Goal: Task Accomplishment & Management: Manage account settings

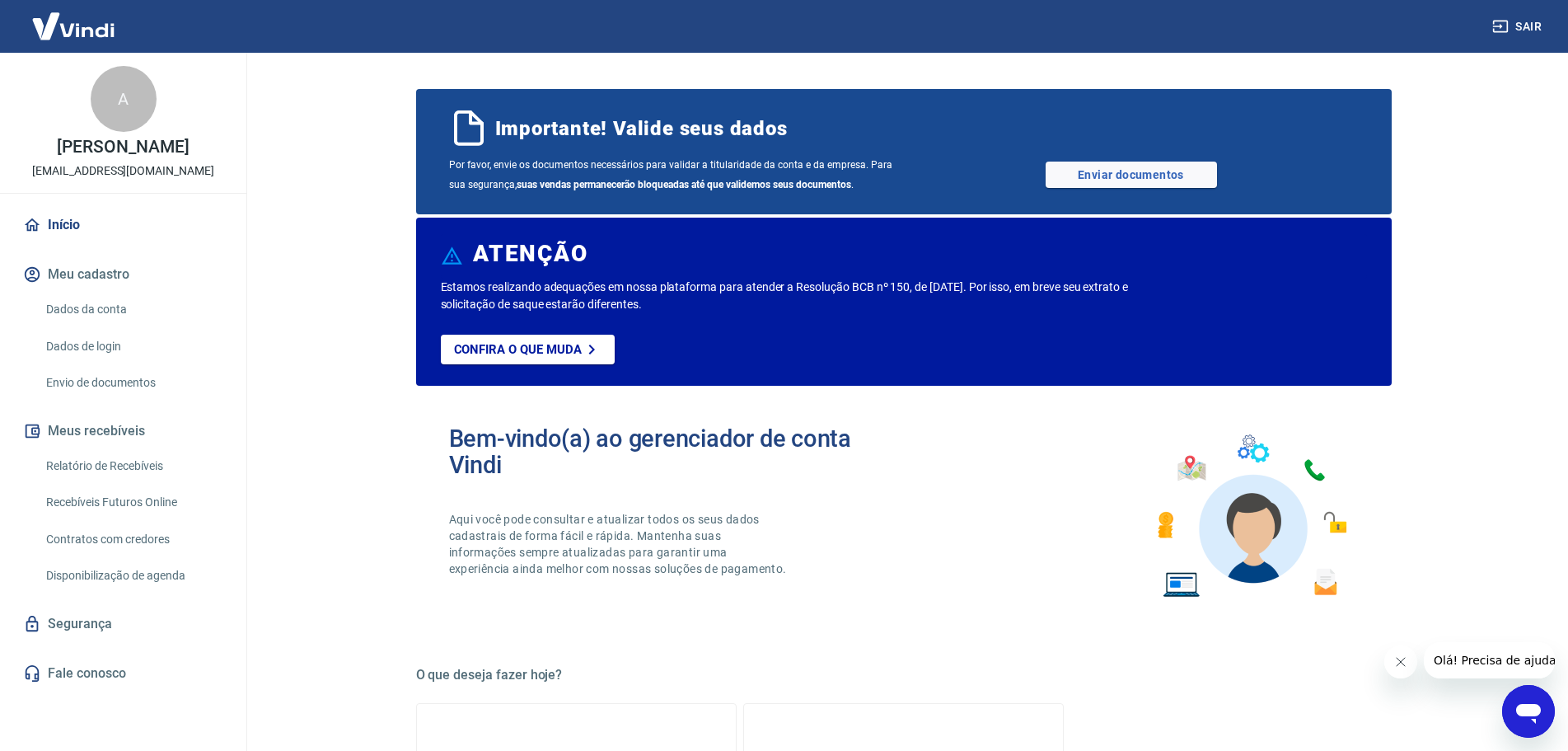
click at [148, 467] on link "Relatório de Recebíveis" at bounding box center [133, 466] width 187 height 34
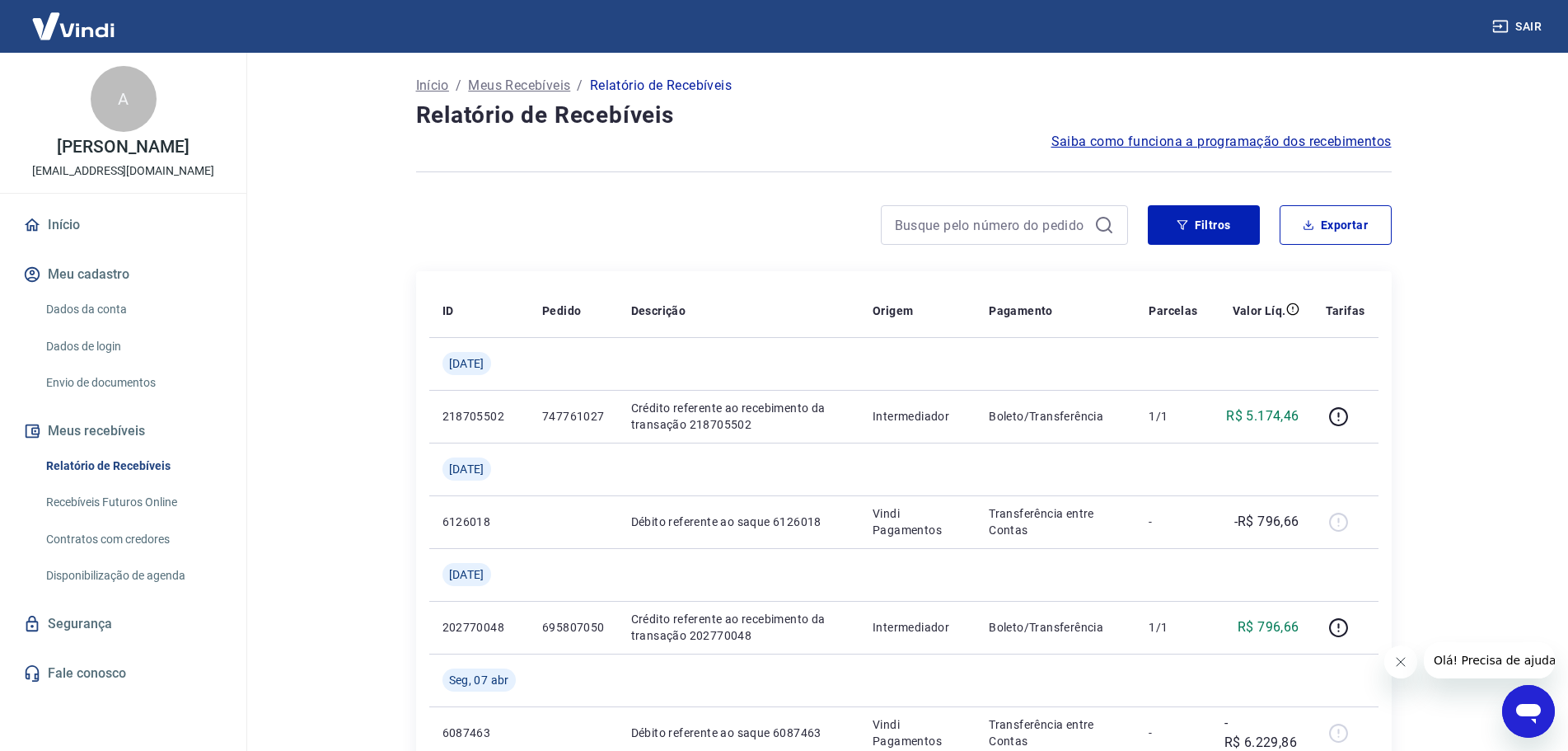
click at [122, 106] on div "A" at bounding box center [123, 98] width 65 height 66
click at [425, 82] on p "Início" at bounding box center [433, 85] width 33 height 19
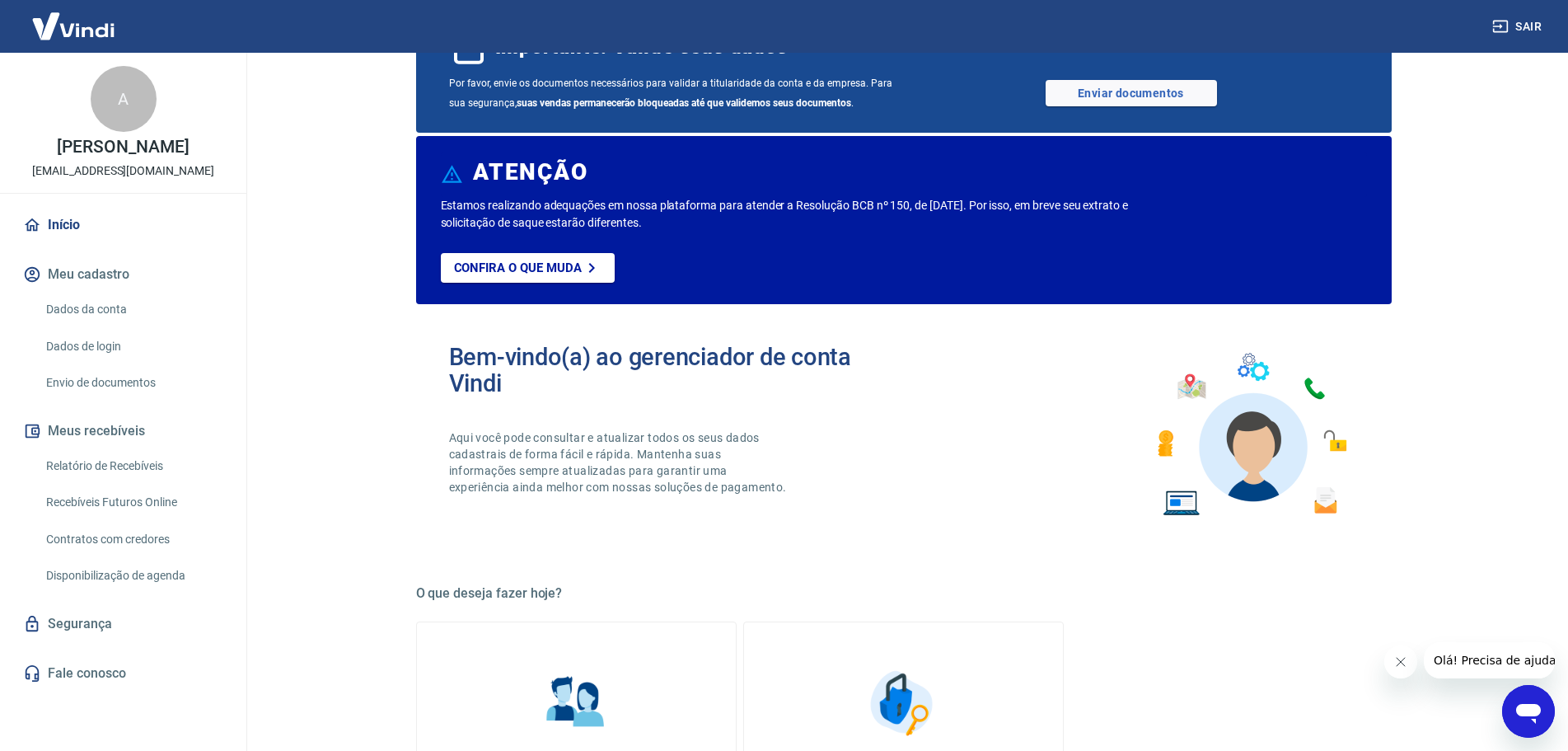
scroll to position [84, 0]
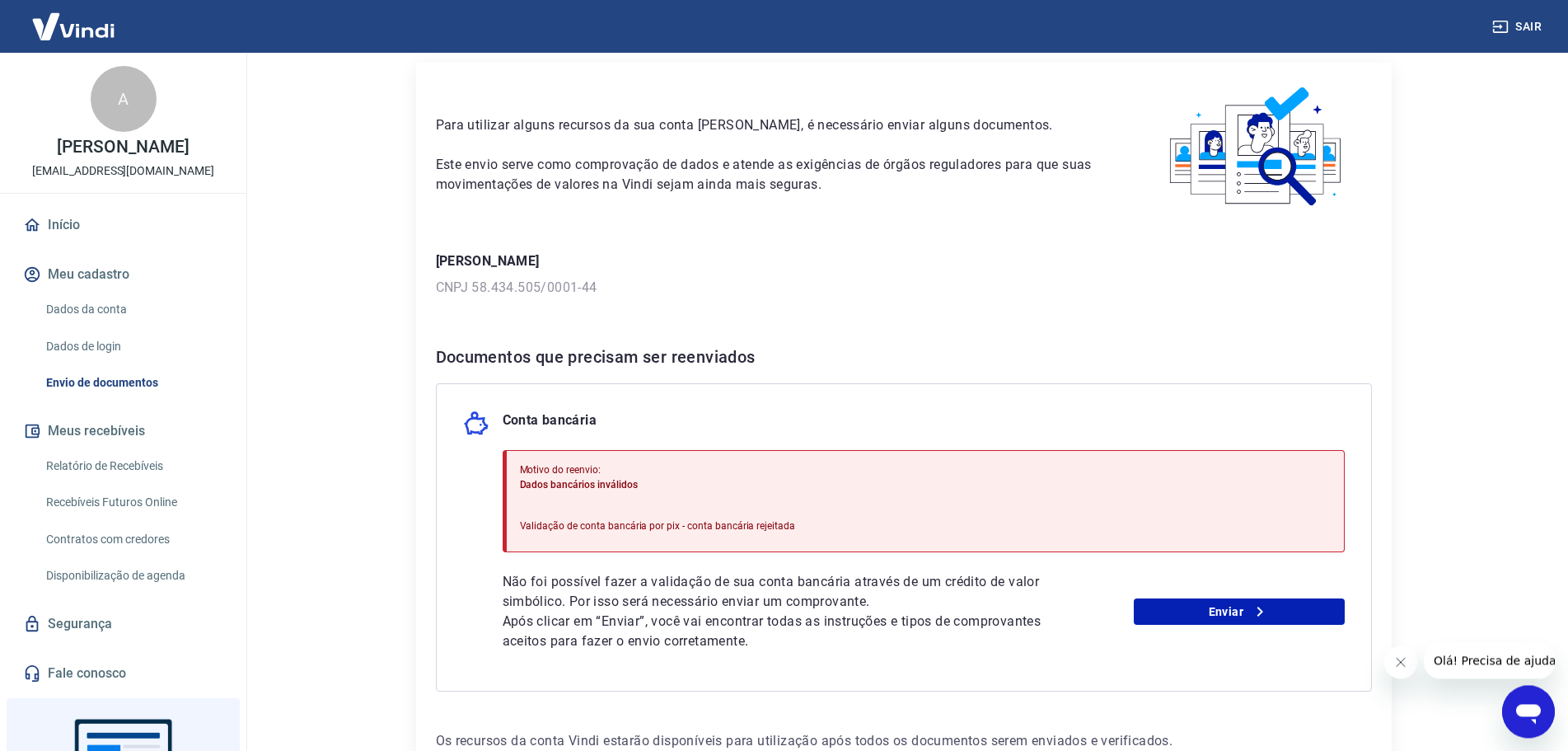
scroll to position [84, 0]
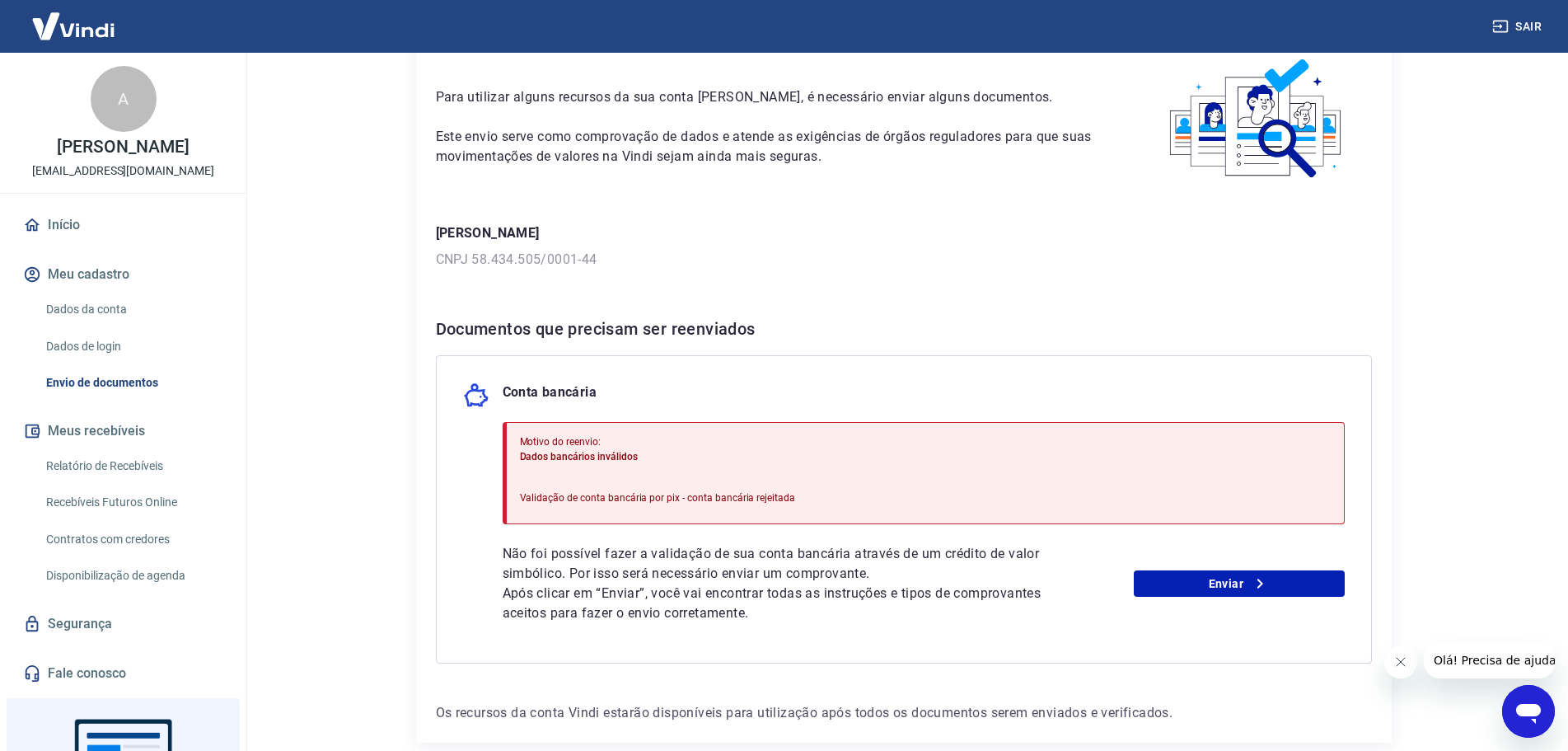
click at [116, 363] on link "Dados de login" at bounding box center [133, 346] width 187 height 34
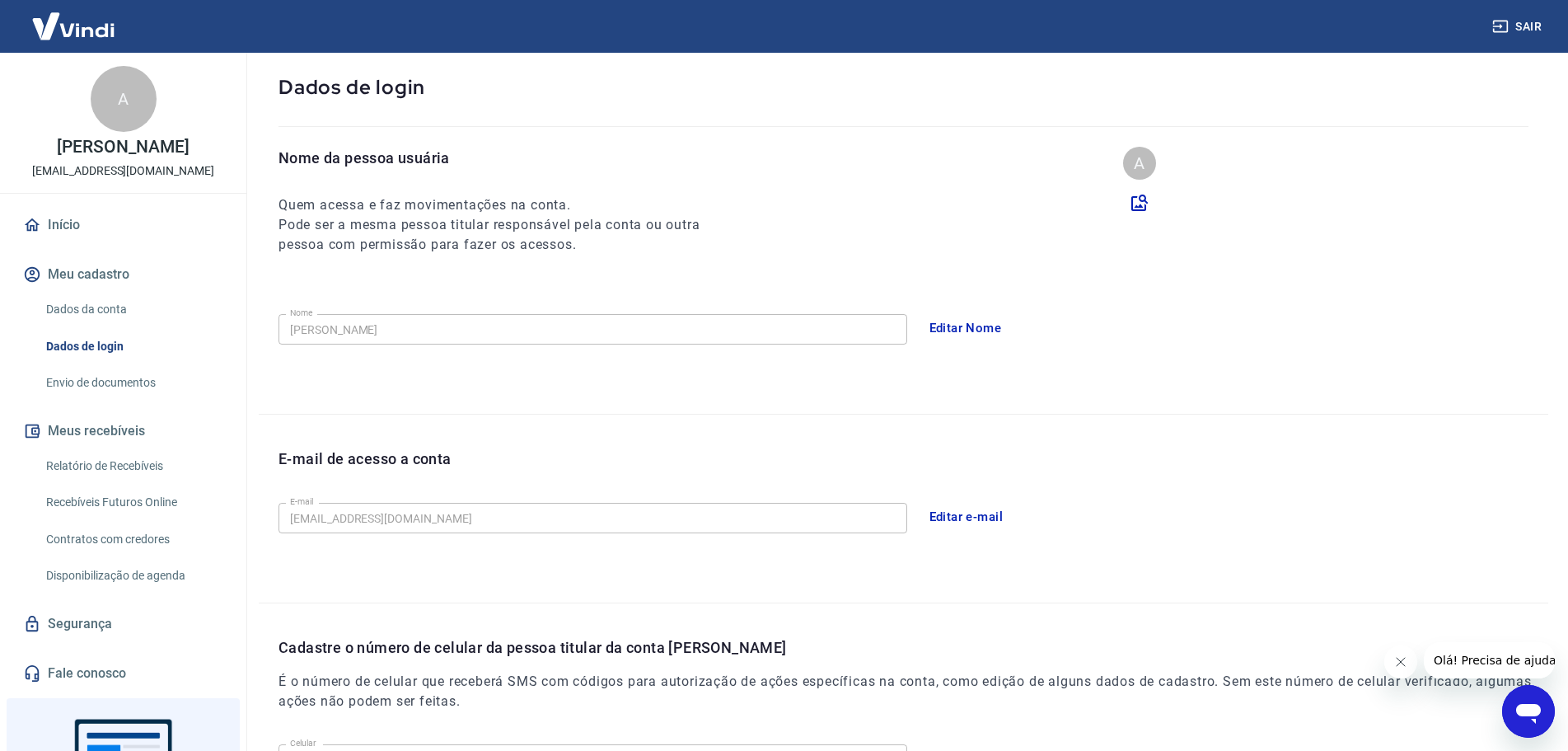
click at [96, 398] on link "Envio de documentos" at bounding box center [133, 383] width 187 height 34
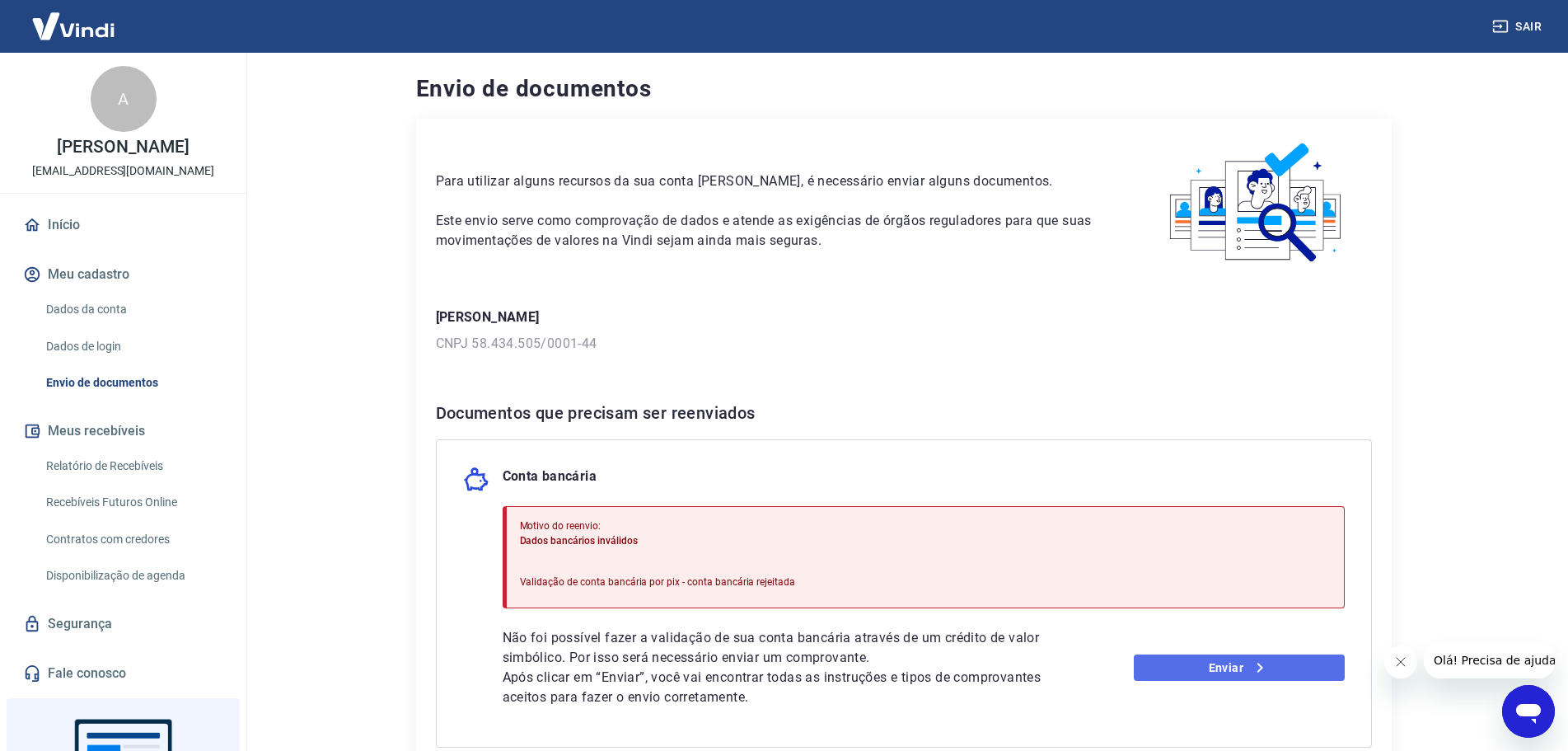
click at [1279, 672] on link "Enviar" at bounding box center [1239, 667] width 211 height 27
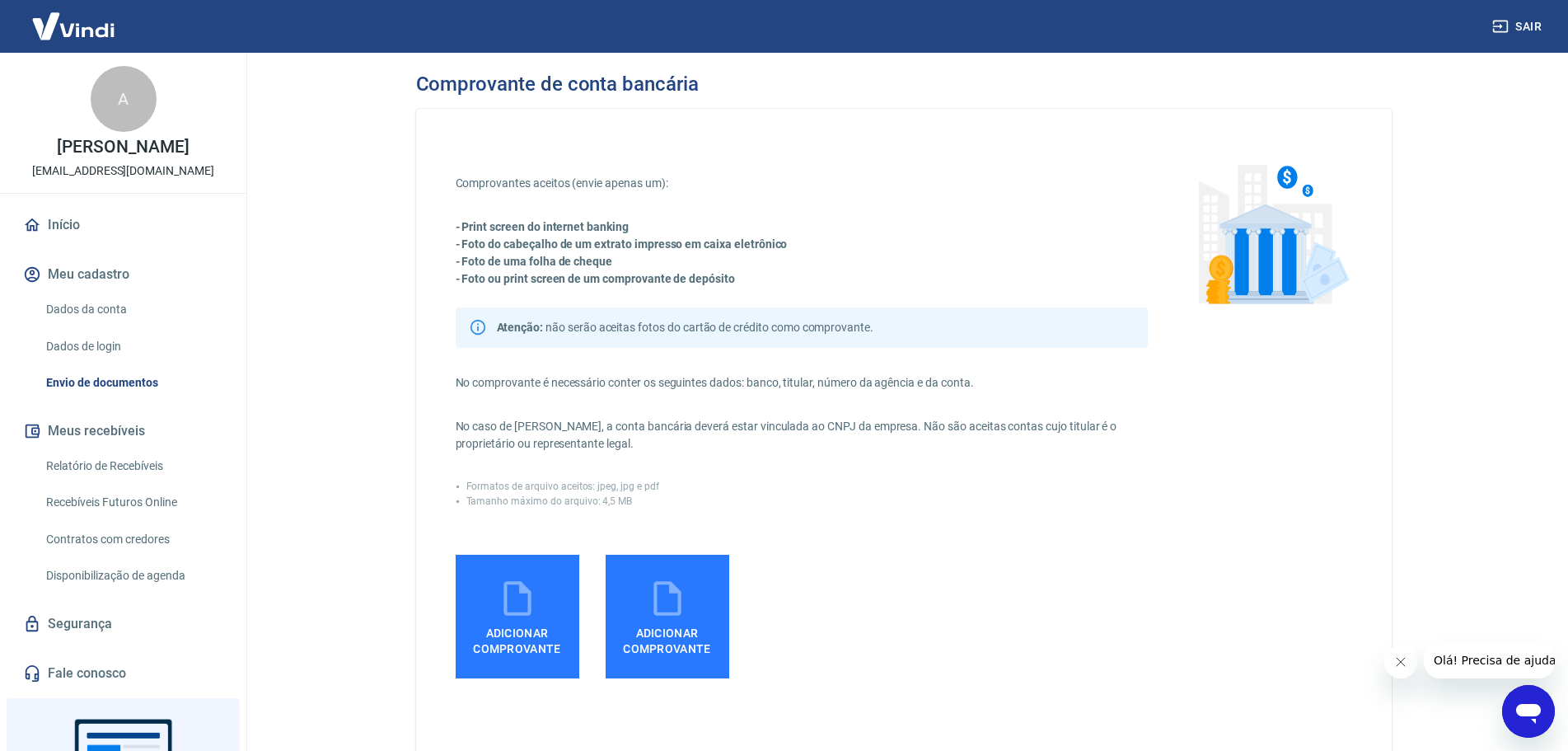
click at [135, 399] on link "Envio de documentos" at bounding box center [133, 383] width 187 height 34
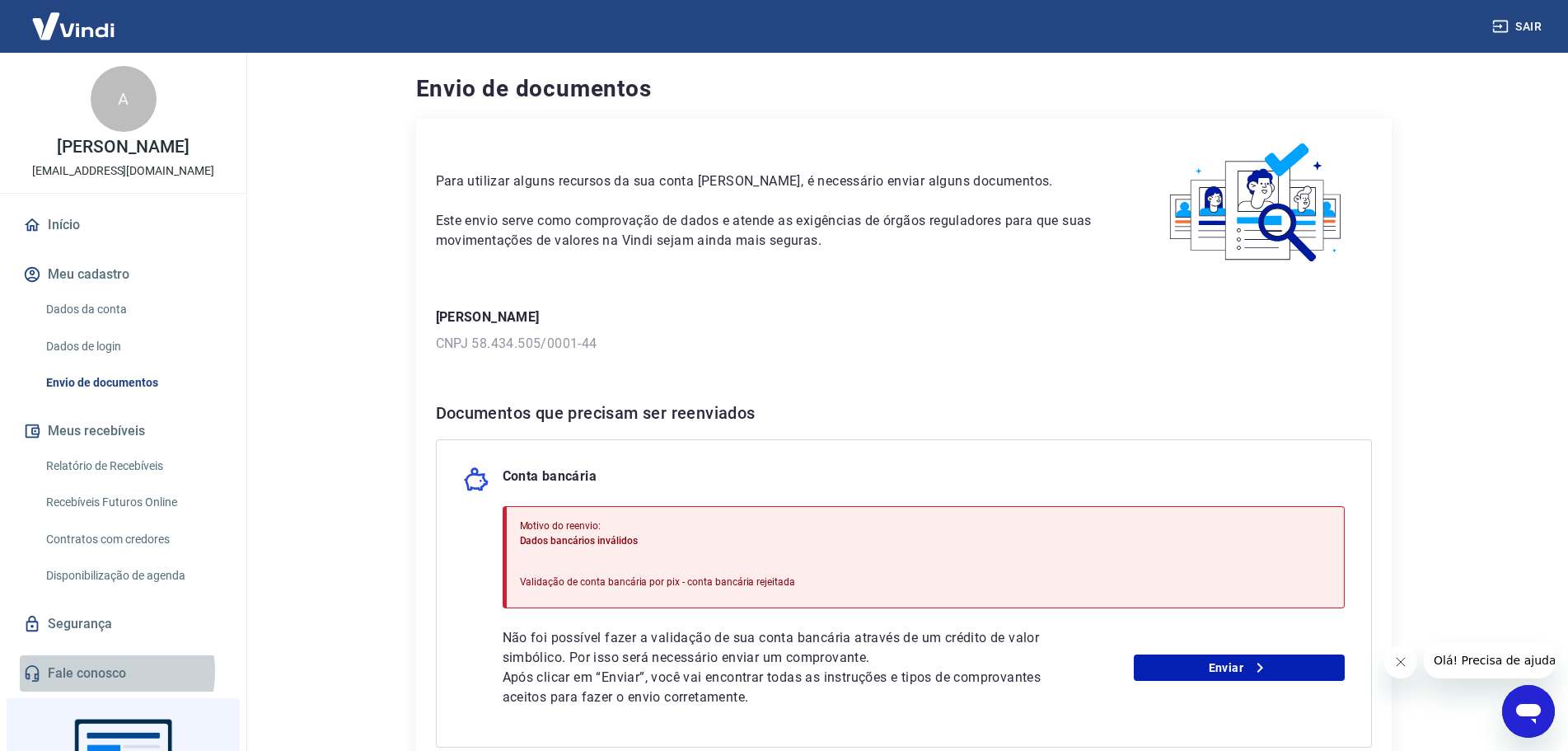
click at [107, 688] on link "Fale conosco" at bounding box center [123, 673] width 207 height 36
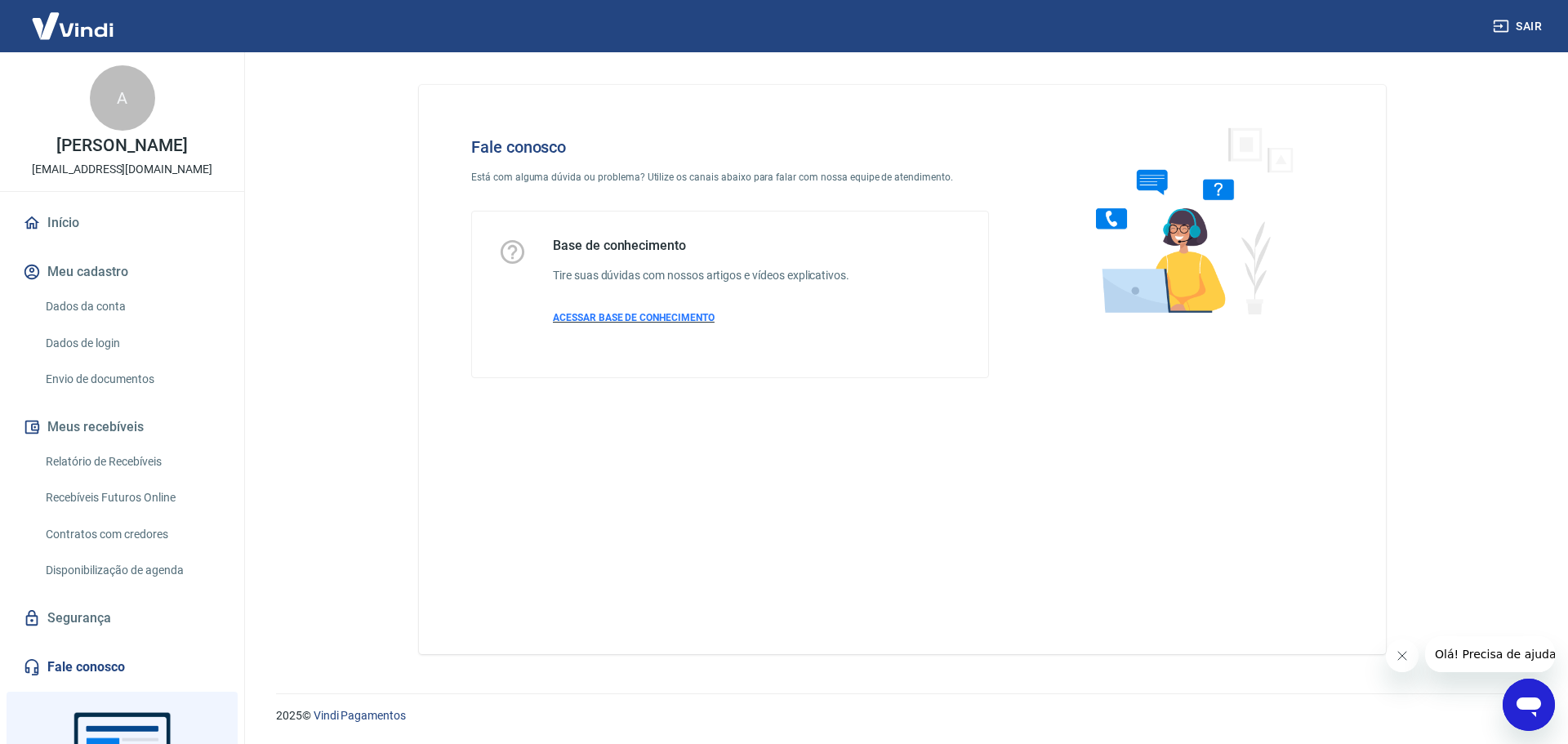
click at [600, 314] on span "ACESSAR BASE DE CONHECIMENTO" at bounding box center [633, 317] width 162 height 12
click at [88, 290] on button "Meu cadastro" at bounding box center [122, 271] width 205 height 36
click at [101, 101] on div "A" at bounding box center [122, 97] width 65 height 65
click at [92, 32] on img at bounding box center [72, 26] width 106 height 50
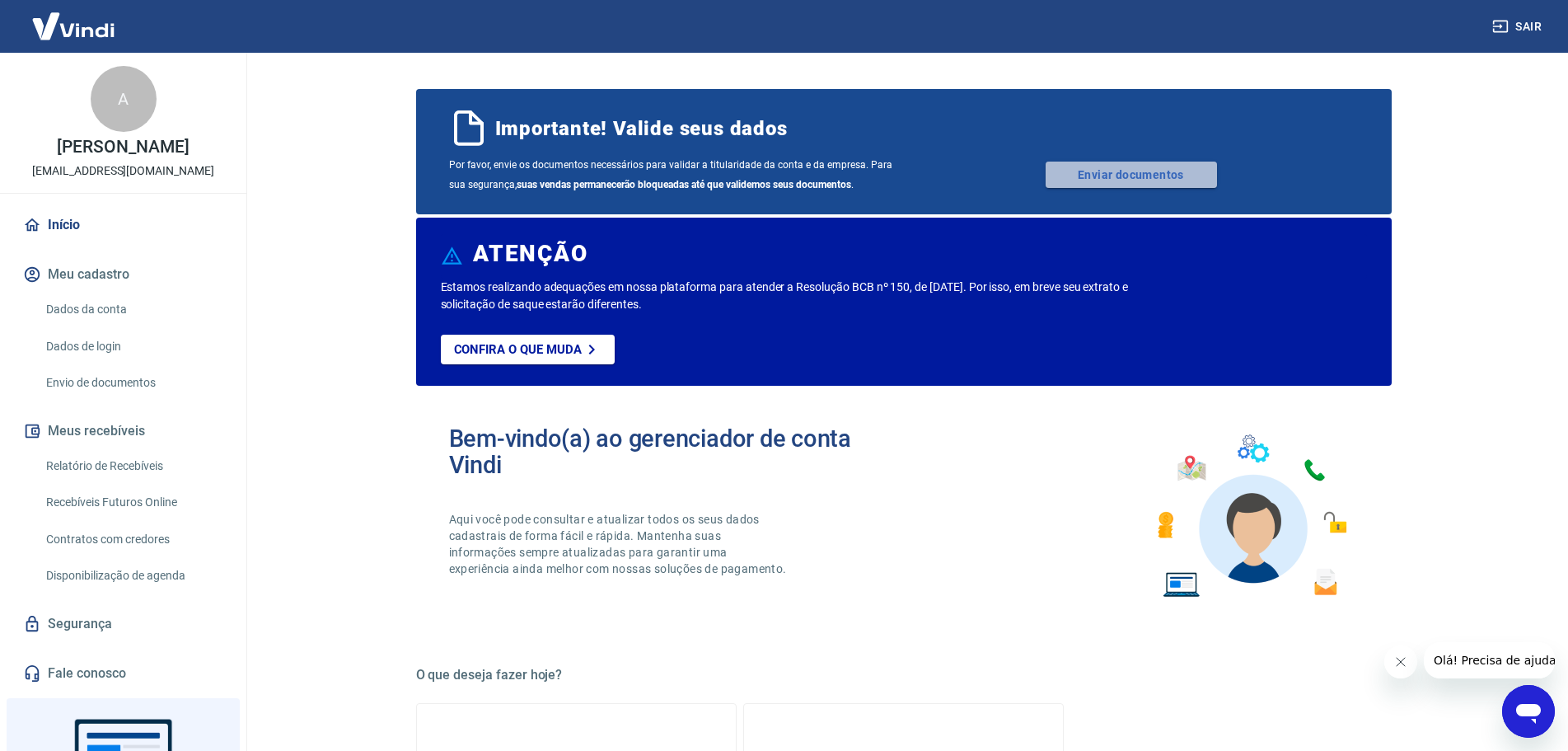
click at [1144, 178] on link "Enviar documentos" at bounding box center [1132, 174] width 172 height 27
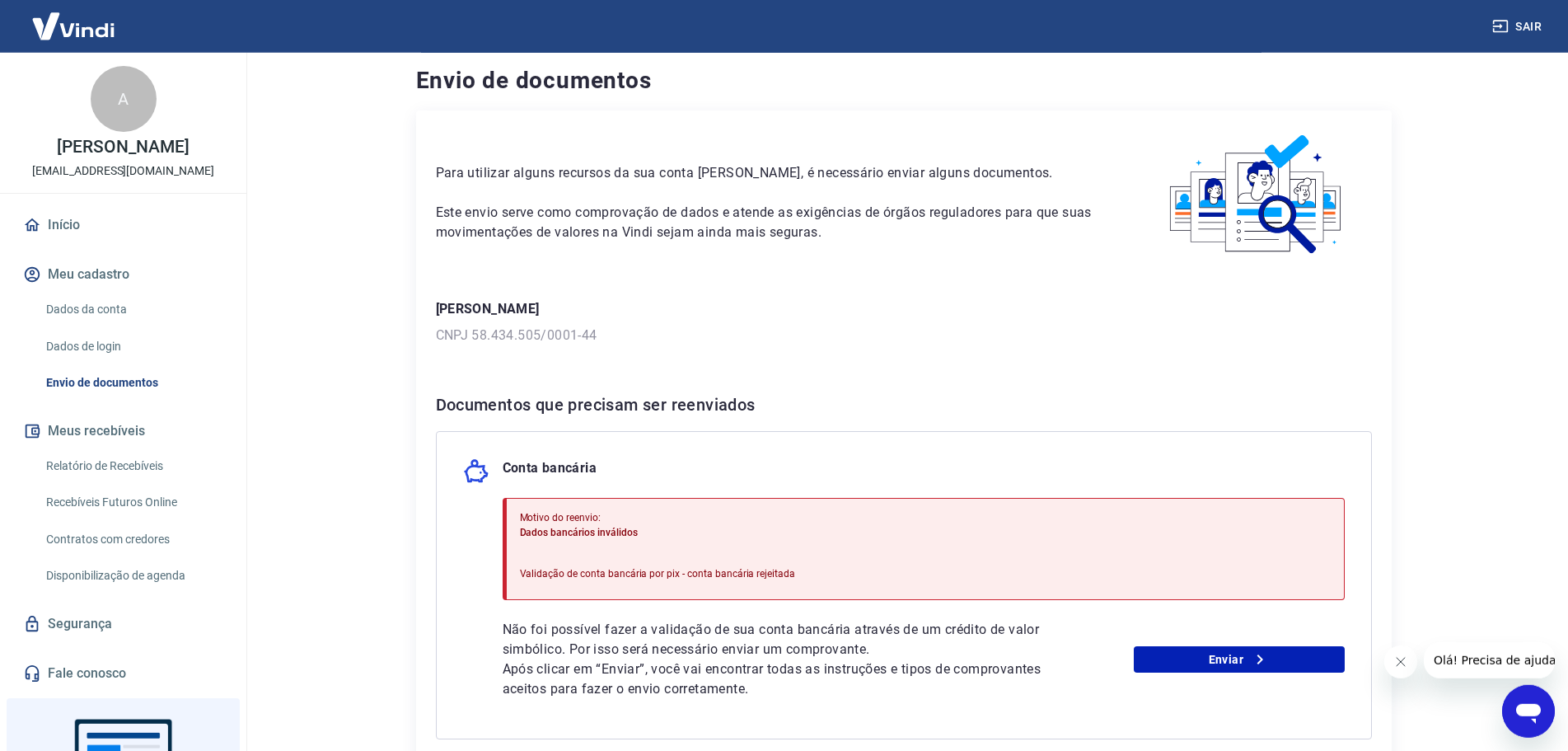
scroll to position [166, 0]
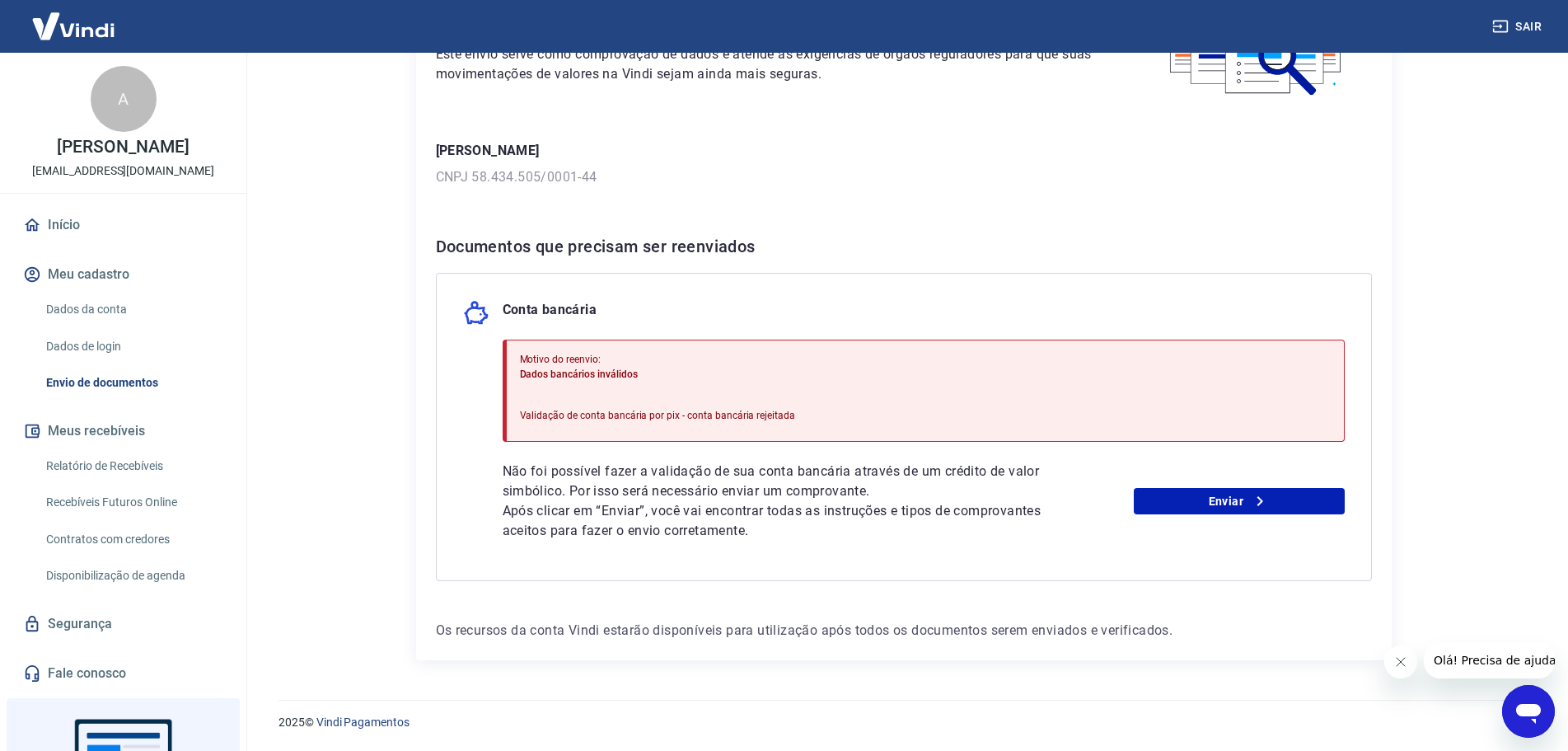
click at [156, 483] on link "Relatório de Recebíveis" at bounding box center [133, 466] width 187 height 34
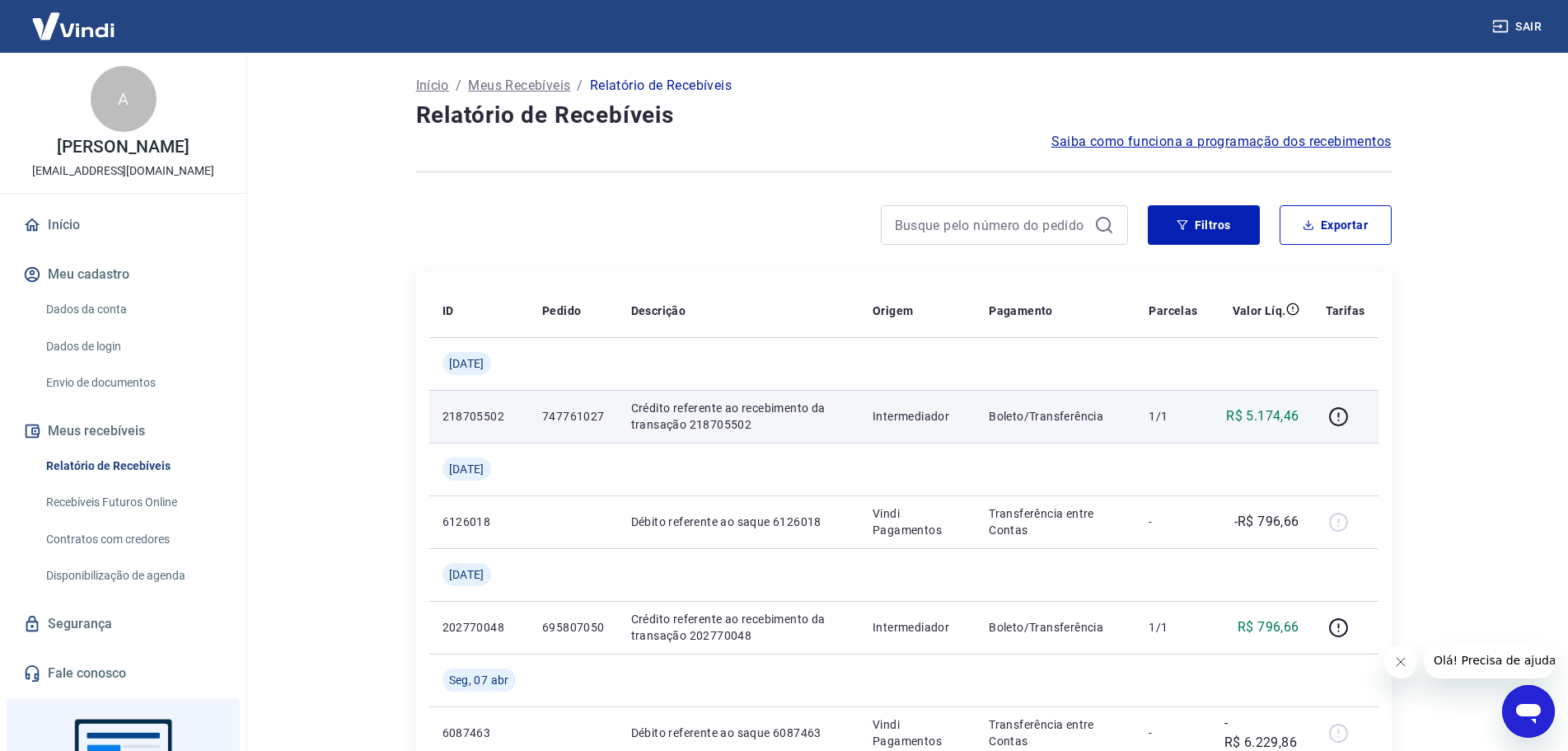
click at [1267, 423] on p "R$ 5.174,46" at bounding box center [1263, 416] width 73 height 19
click at [1333, 412] on icon "button" at bounding box center [1338, 416] width 19 height 19
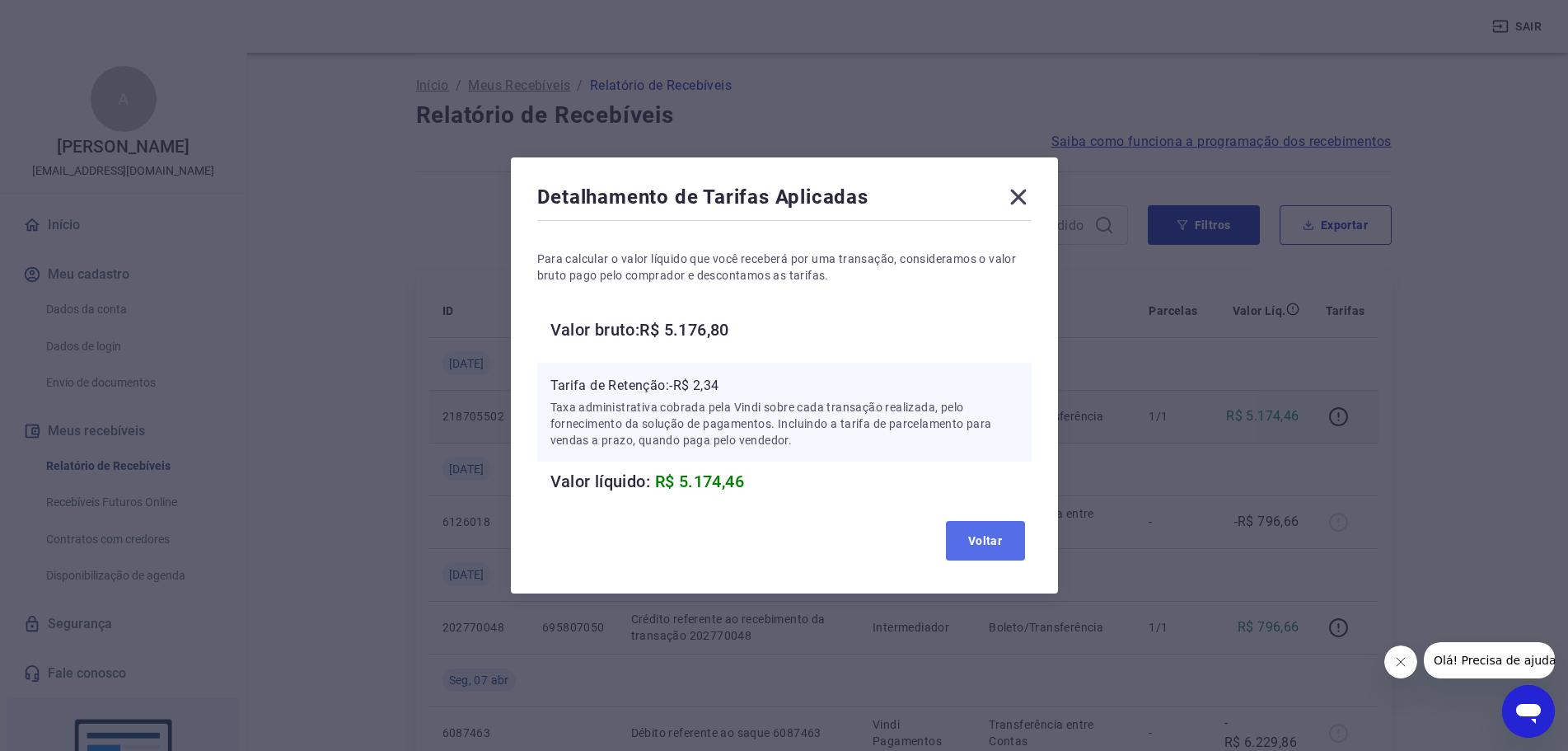
click at [1010, 550] on button "Voltar" at bounding box center [986, 541] width 79 height 40
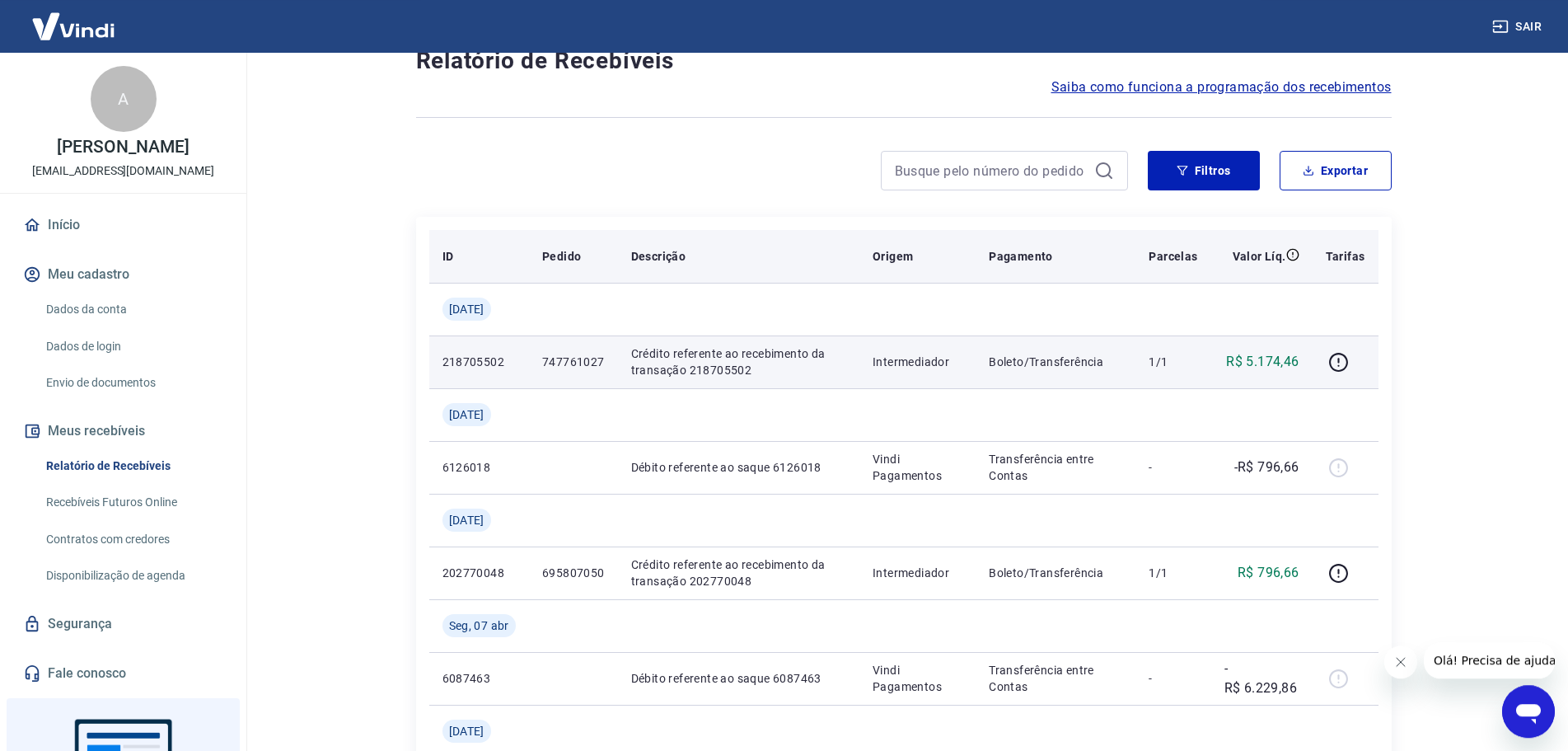
scroll to position [84, 0]
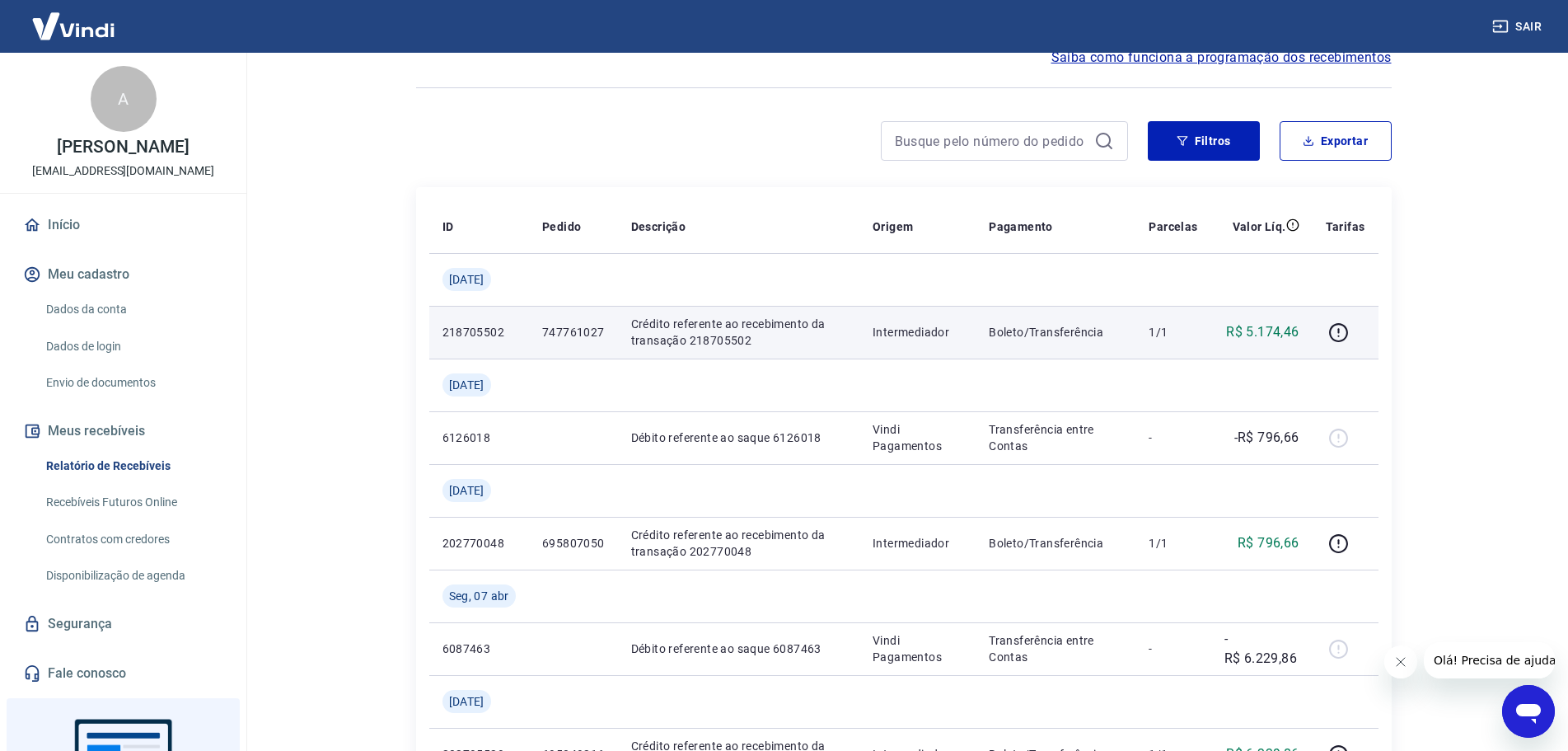
click at [801, 325] on p "Crédito referente ao recebimento da transação 218705502" at bounding box center [738, 332] width 215 height 33
click at [1283, 333] on p "R$ 5.174,46" at bounding box center [1263, 331] width 73 height 19
click at [1283, 332] on p "R$ 5.174,46" at bounding box center [1263, 331] width 73 height 19
click at [1281, 332] on p "R$ 5.174,46" at bounding box center [1263, 331] width 73 height 19
click at [1277, 332] on p "R$ 5.174,46" at bounding box center [1263, 331] width 73 height 19
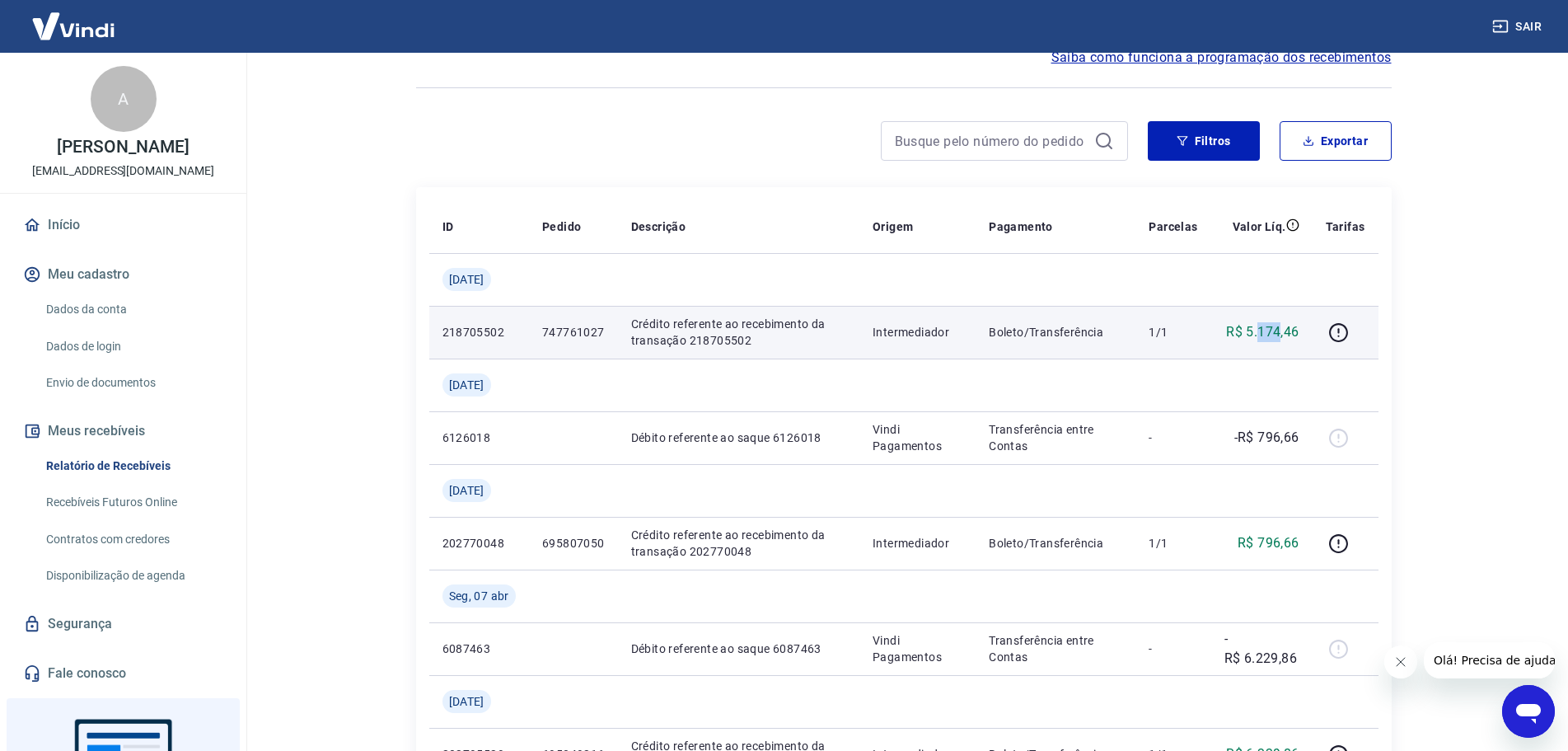
click at [1277, 332] on p "R$ 5.174,46" at bounding box center [1263, 331] width 73 height 19
click at [1146, 332] on td "1/1" at bounding box center [1172, 331] width 75 height 53
click at [1123, 331] on p "Boleto/Transferência" at bounding box center [1055, 332] width 134 height 17
click at [1082, 329] on p "Boleto/Transferência" at bounding box center [1055, 332] width 134 height 17
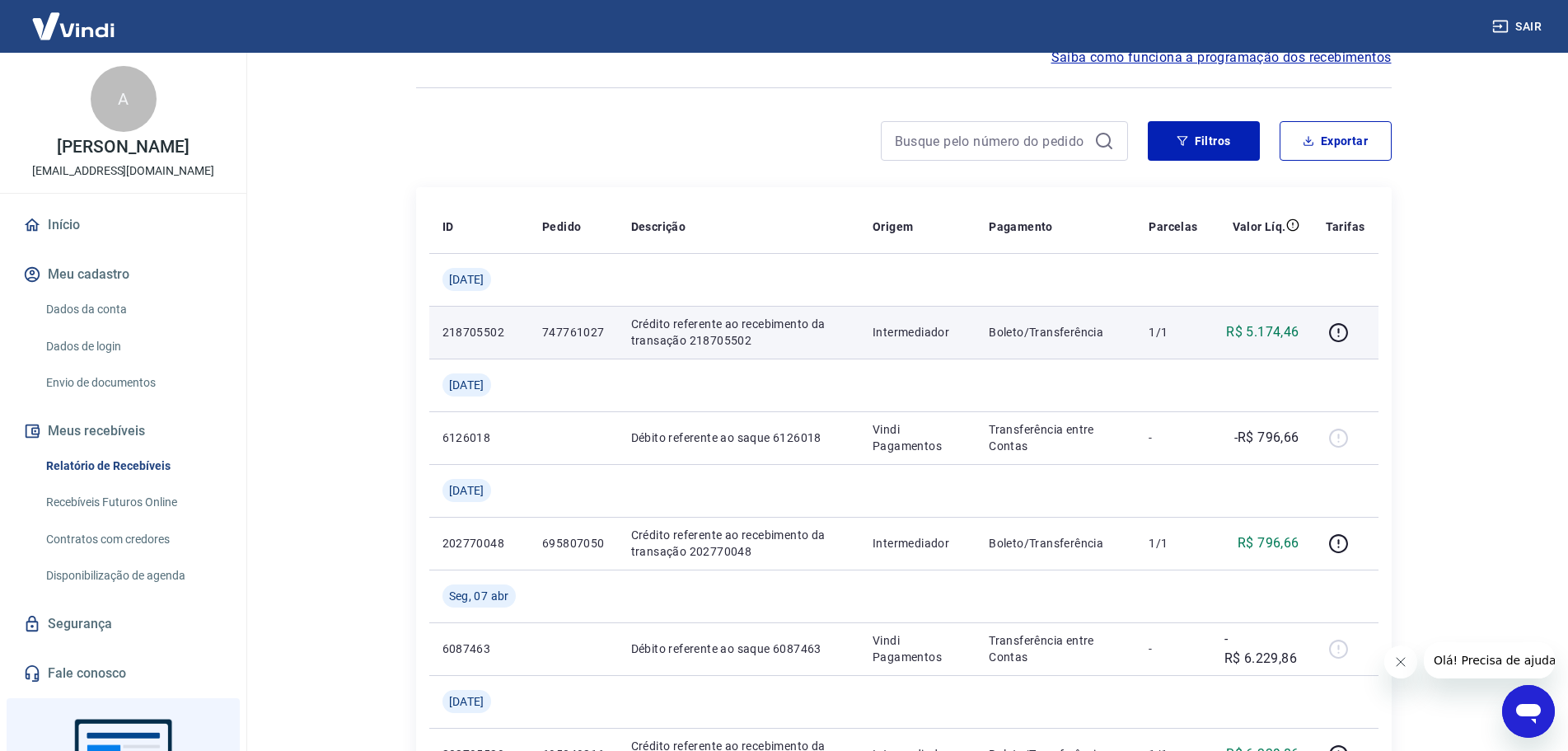
click at [1045, 329] on p "Boleto/Transferência" at bounding box center [1055, 332] width 134 height 17
drag, startPoint x: 1008, startPoint y: 329, endPoint x: 909, endPoint y: 319, distance: 99.5
click at [999, 328] on td "Boleto/Transferência" at bounding box center [1055, 331] width 160 height 53
drag, startPoint x: 846, startPoint y: 314, endPoint x: 801, endPoint y: 313, distance: 45.0
click at [837, 312] on td "Crédito referente ao recebimento da transação 218705502" at bounding box center [739, 331] width 242 height 53
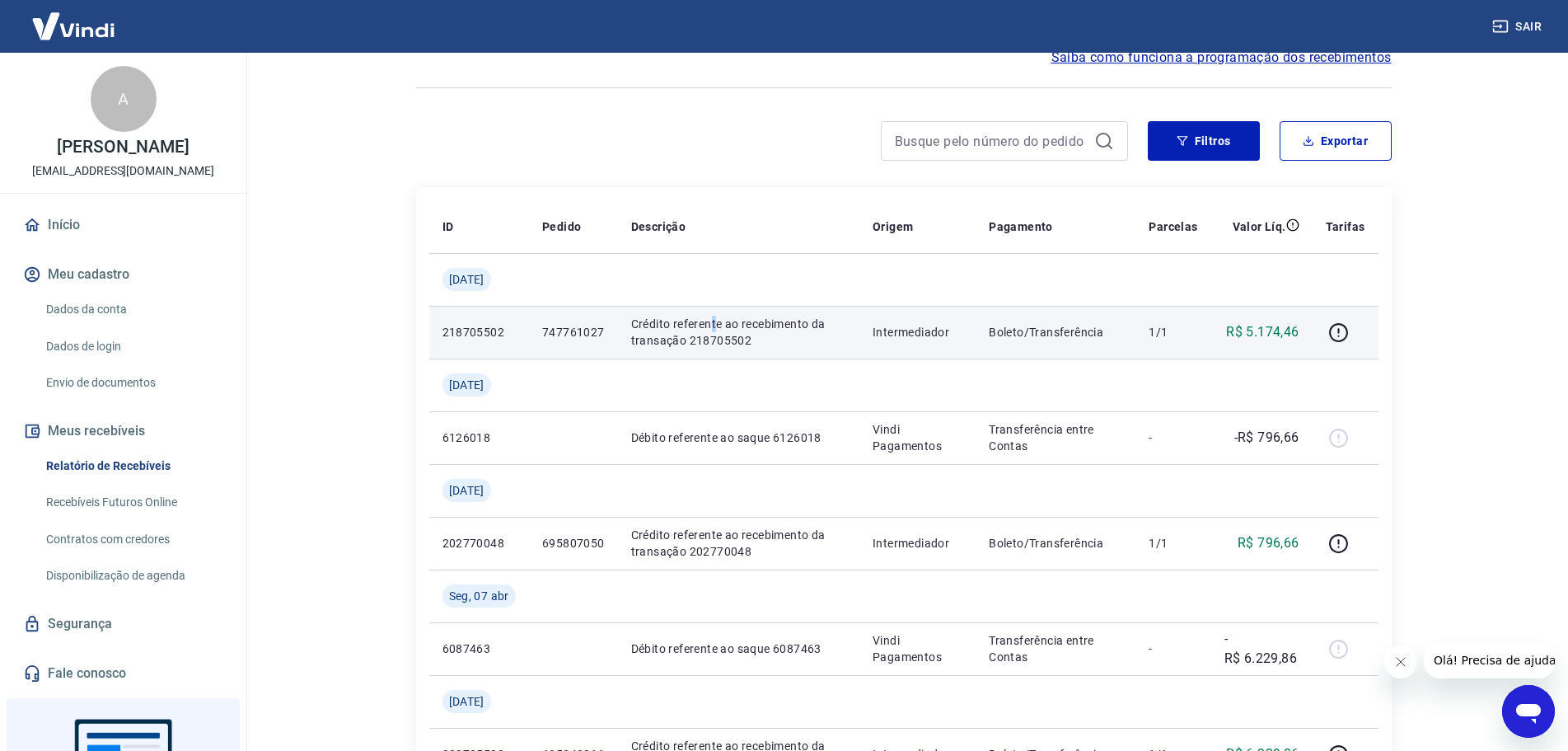
drag, startPoint x: 717, startPoint y: 329, endPoint x: 683, endPoint y: 328, distance: 34.0
click at [712, 329] on p "Crédito referente ao recebimento da transação 218705502" at bounding box center [738, 332] width 215 height 33
click at [679, 328] on p "Crédito referente ao recebimento da transação 218705502" at bounding box center [738, 332] width 215 height 33
click at [1340, 334] on icon "button" at bounding box center [1338, 332] width 20 height 20
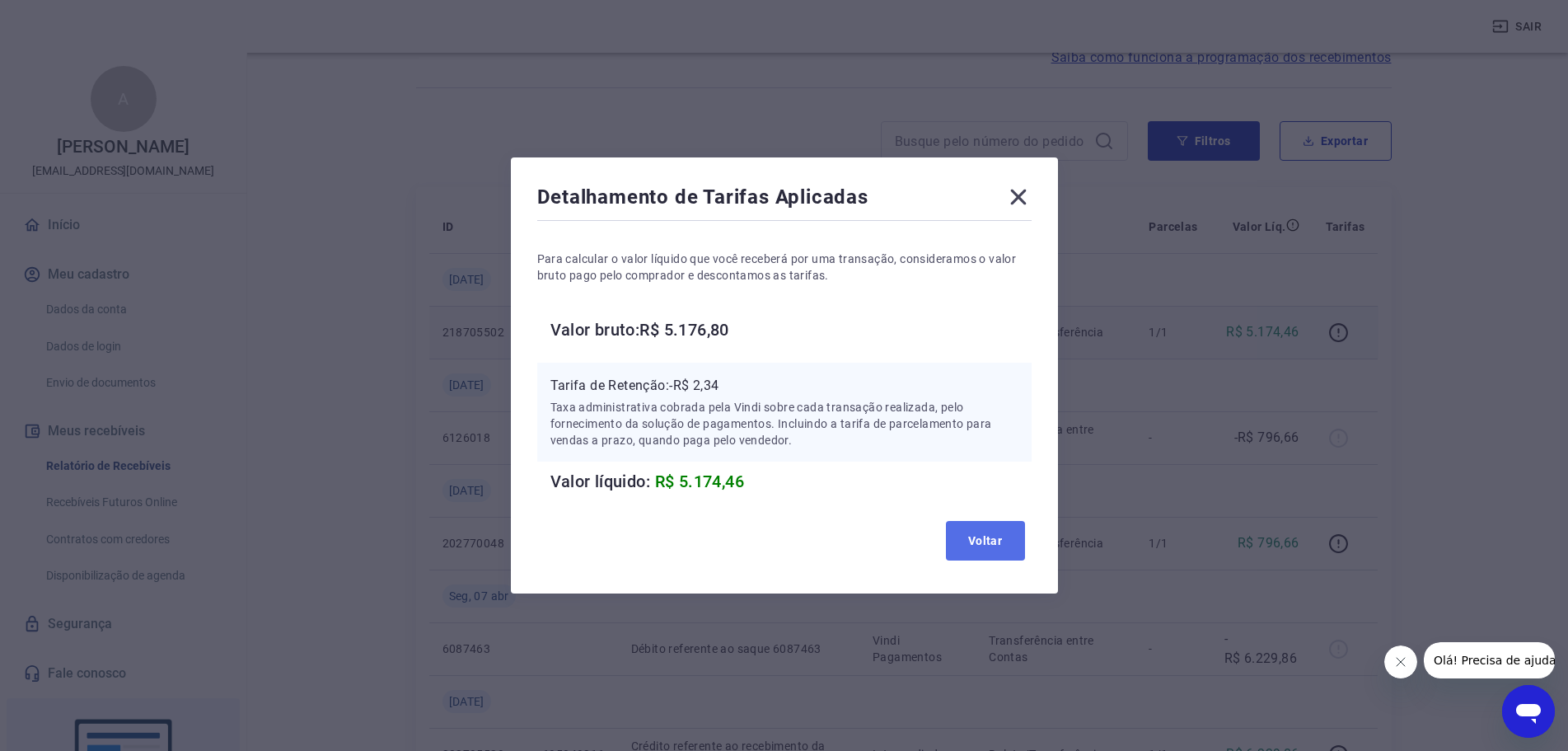
click at [1004, 552] on button "Voltar" at bounding box center [986, 541] width 79 height 40
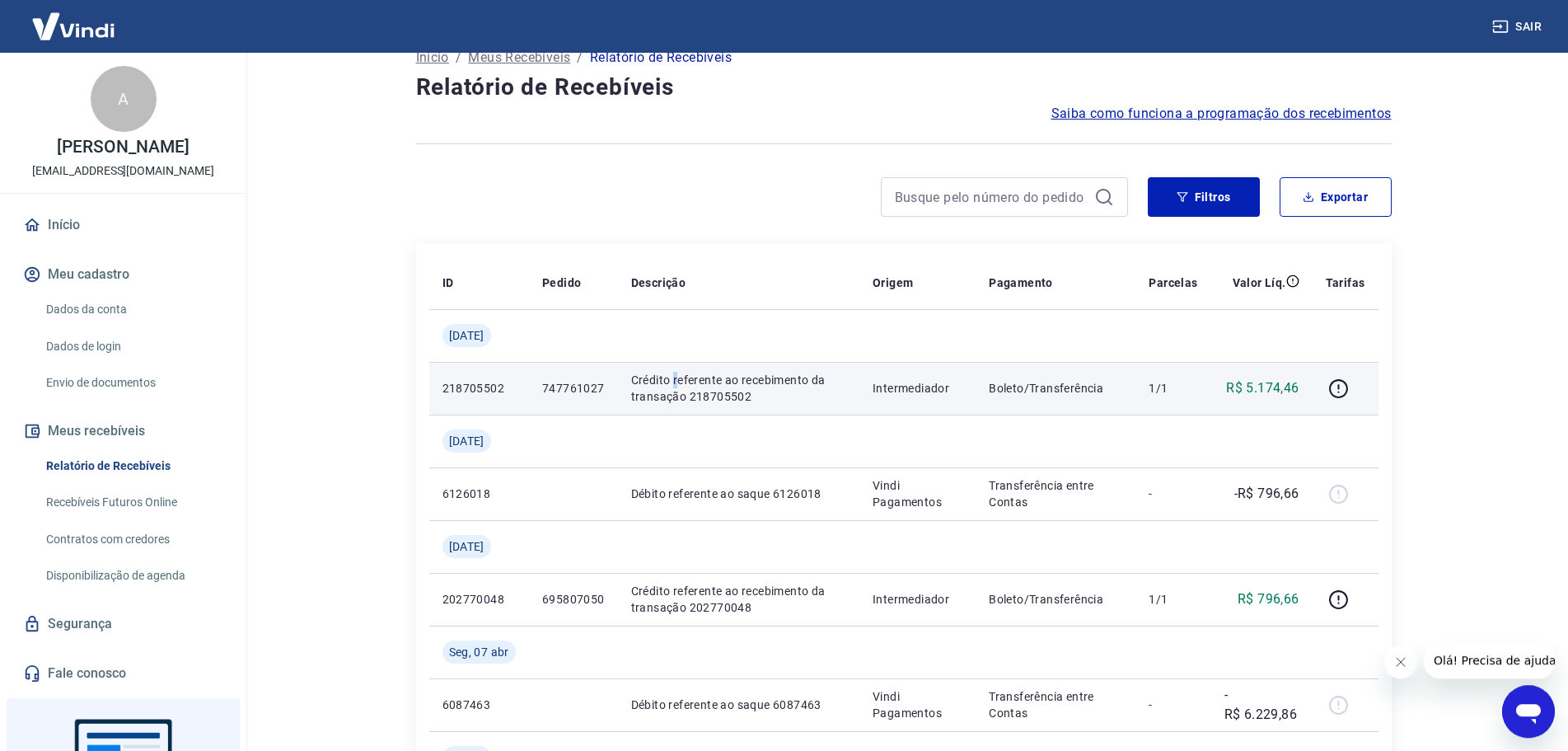
scroll to position [0, 0]
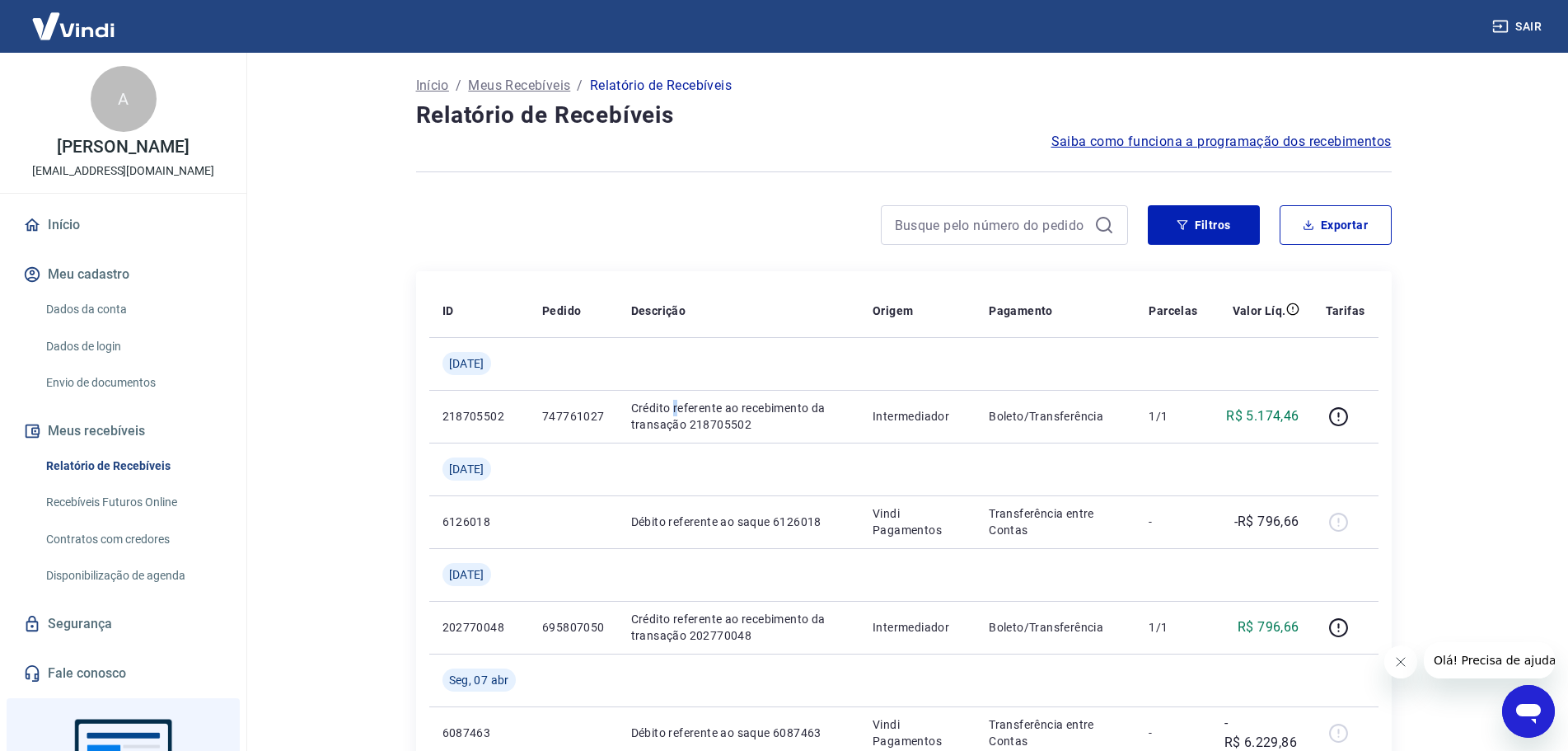
click at [87, 36] on img at bounding box center [73, 26] width 107 height 51
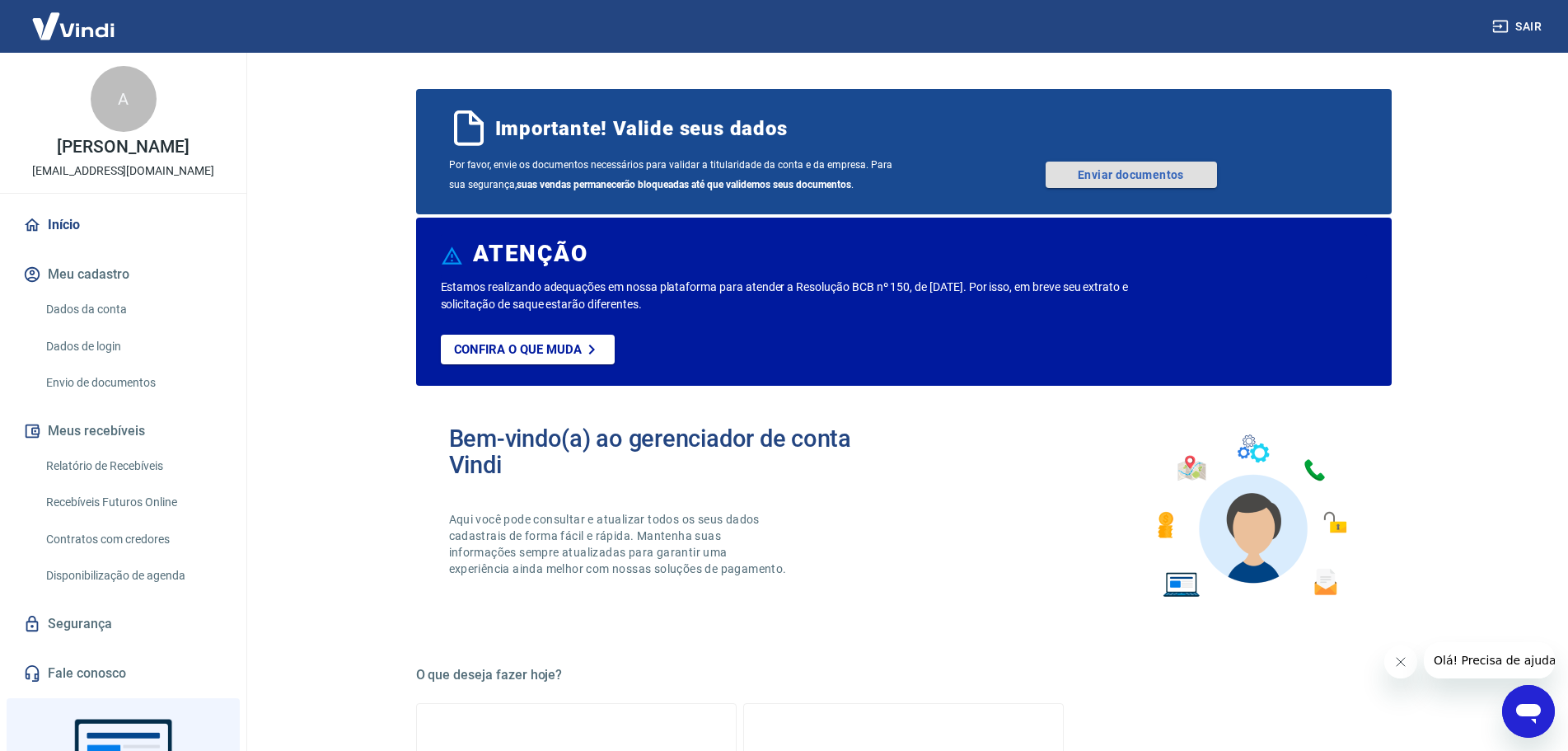
click at [1174, 181] on link "Enviar documentos" at bounding box center [1132, 174] width 172 height 27
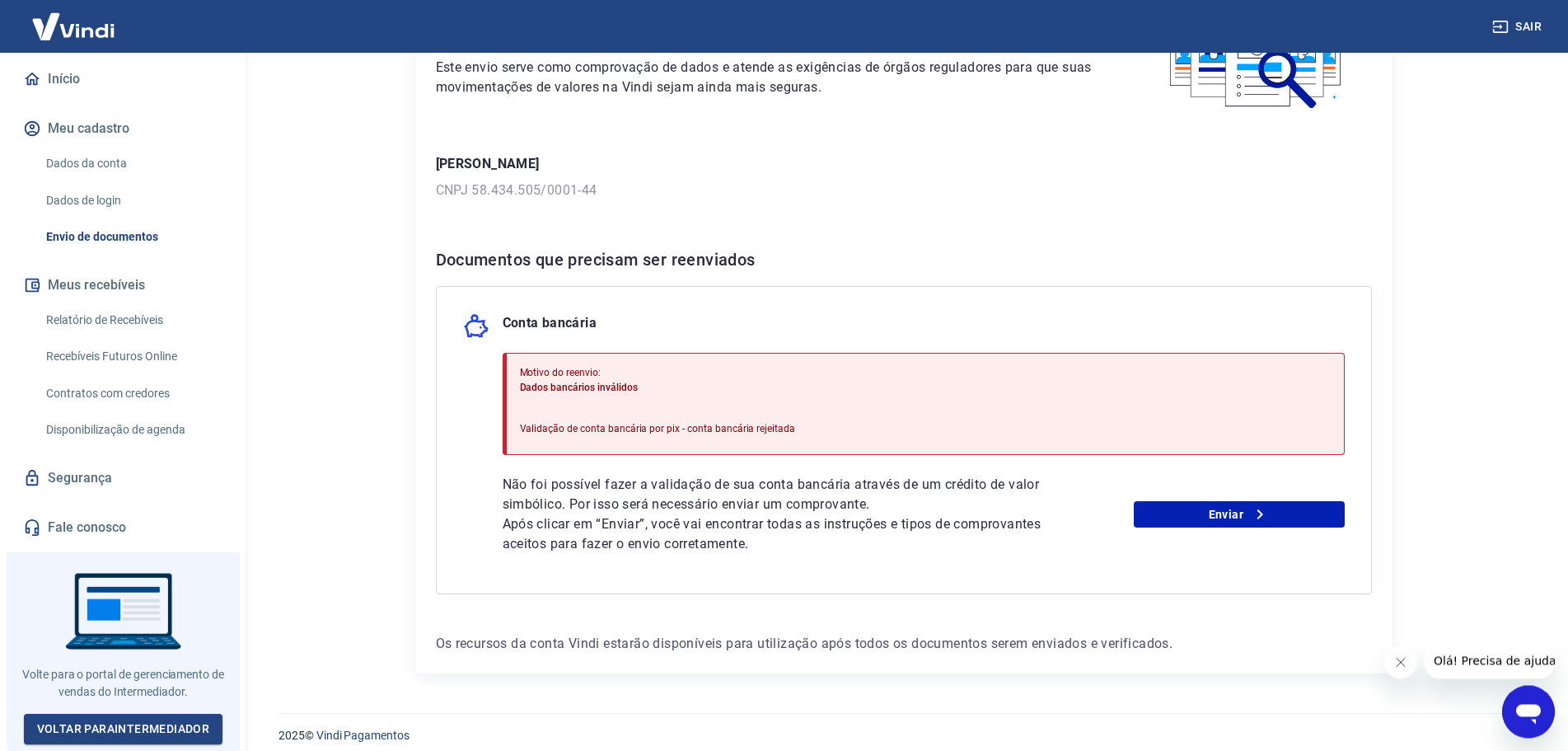
scroll to position [166, 0]
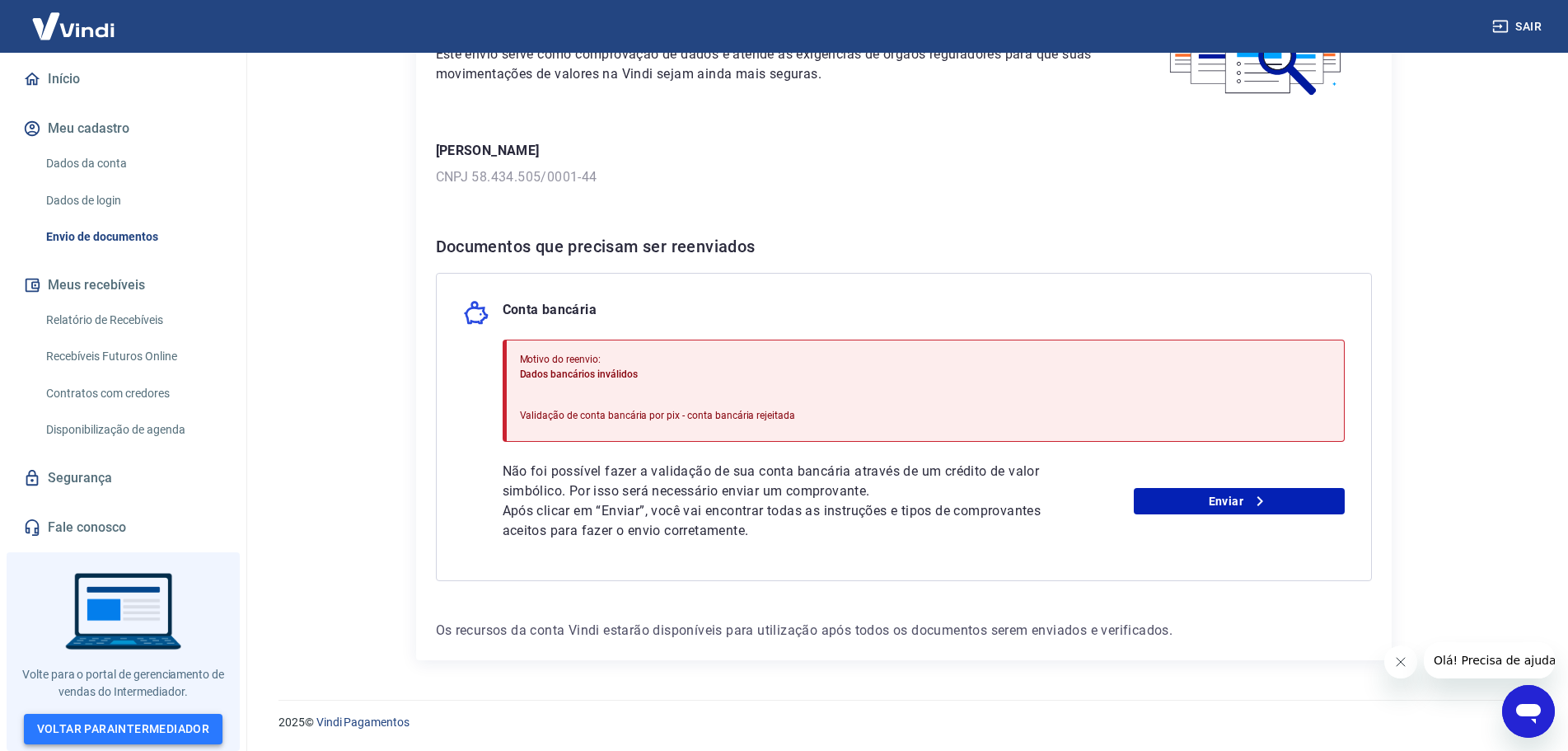
click at [137, 733] on link "Voltar para Intermediador" at bounding box center [124, 729] width 199 height 30
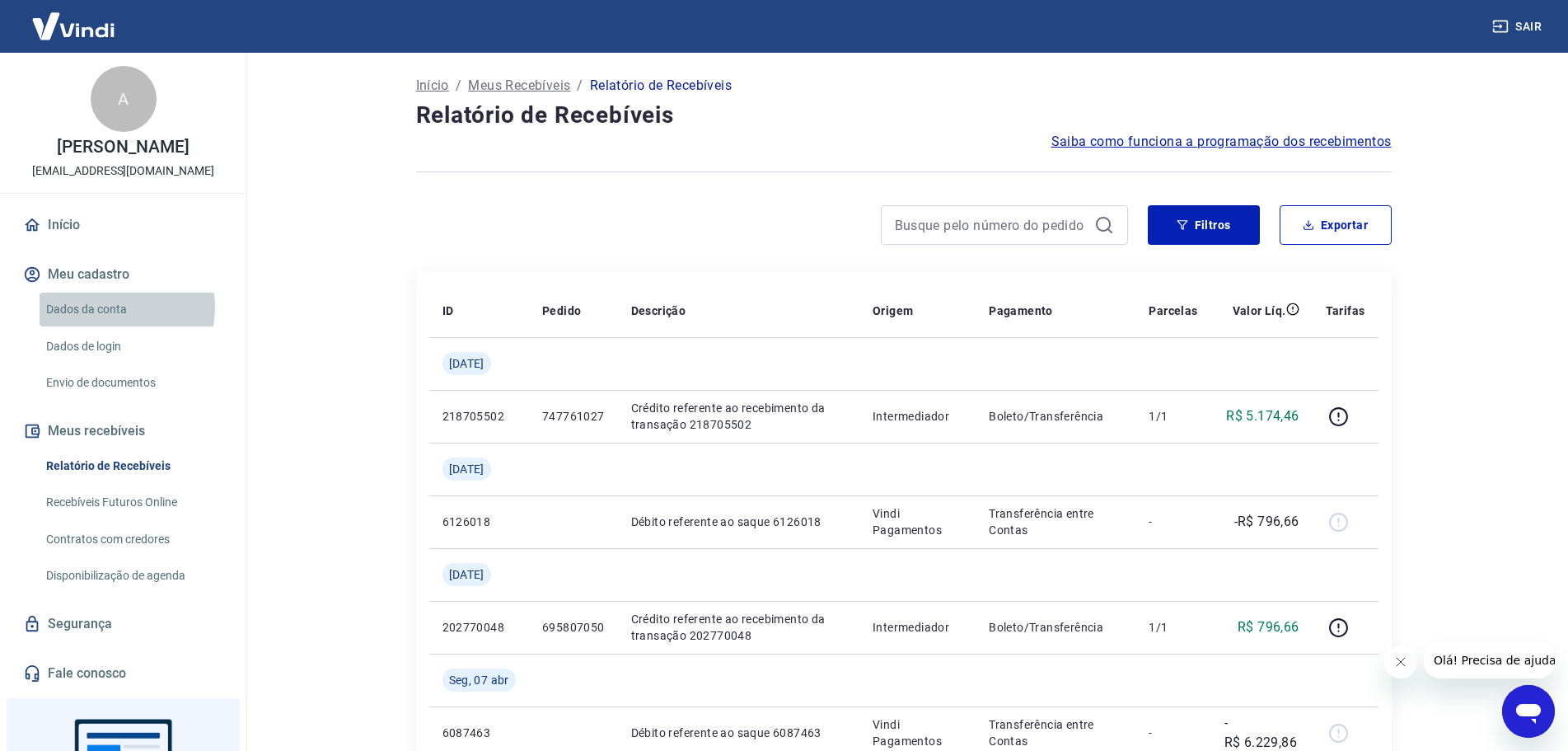
click at [111, 325] on link "Dados da conta" at bounding box center [133, 309] width 187 height 34
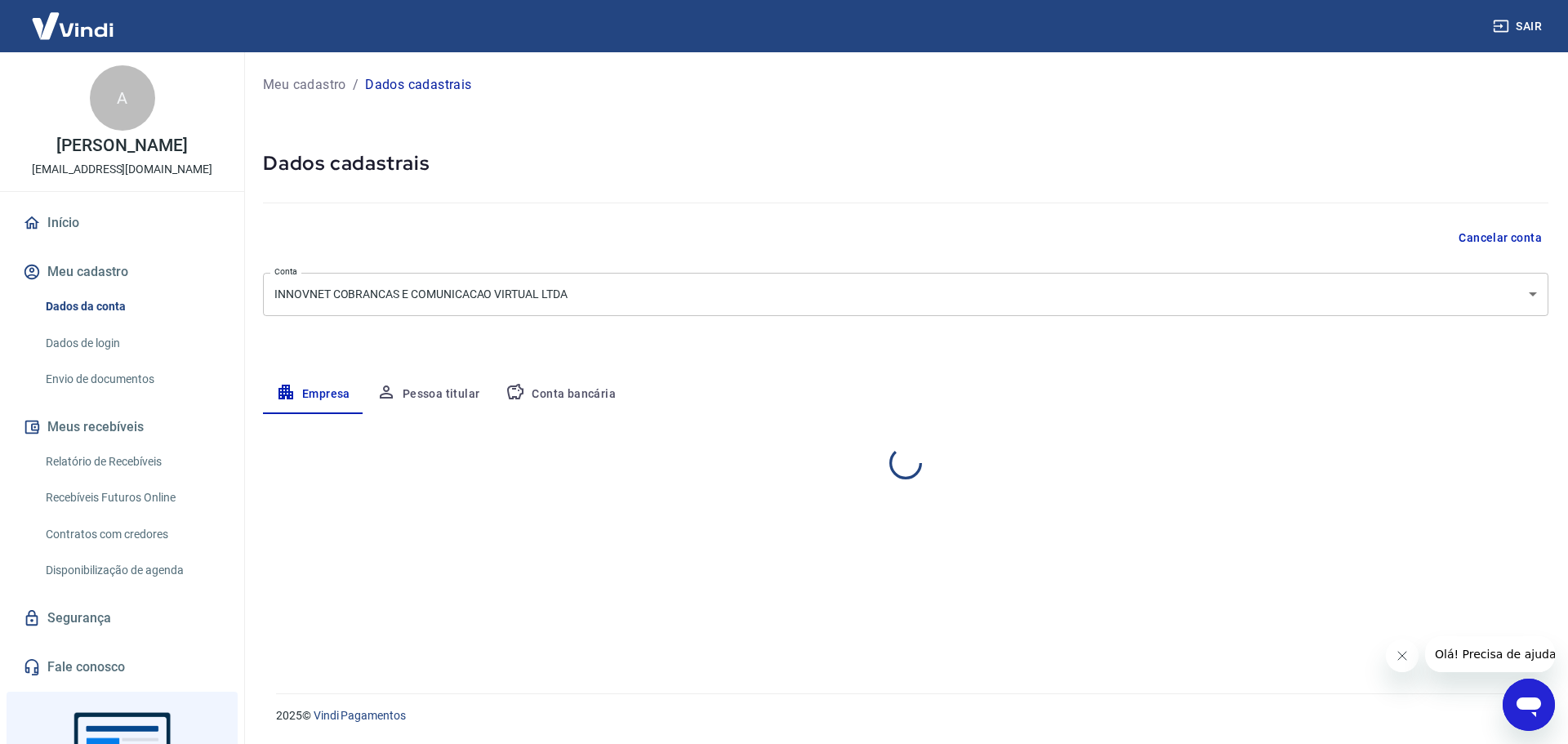
select select "SP"
select select "business"
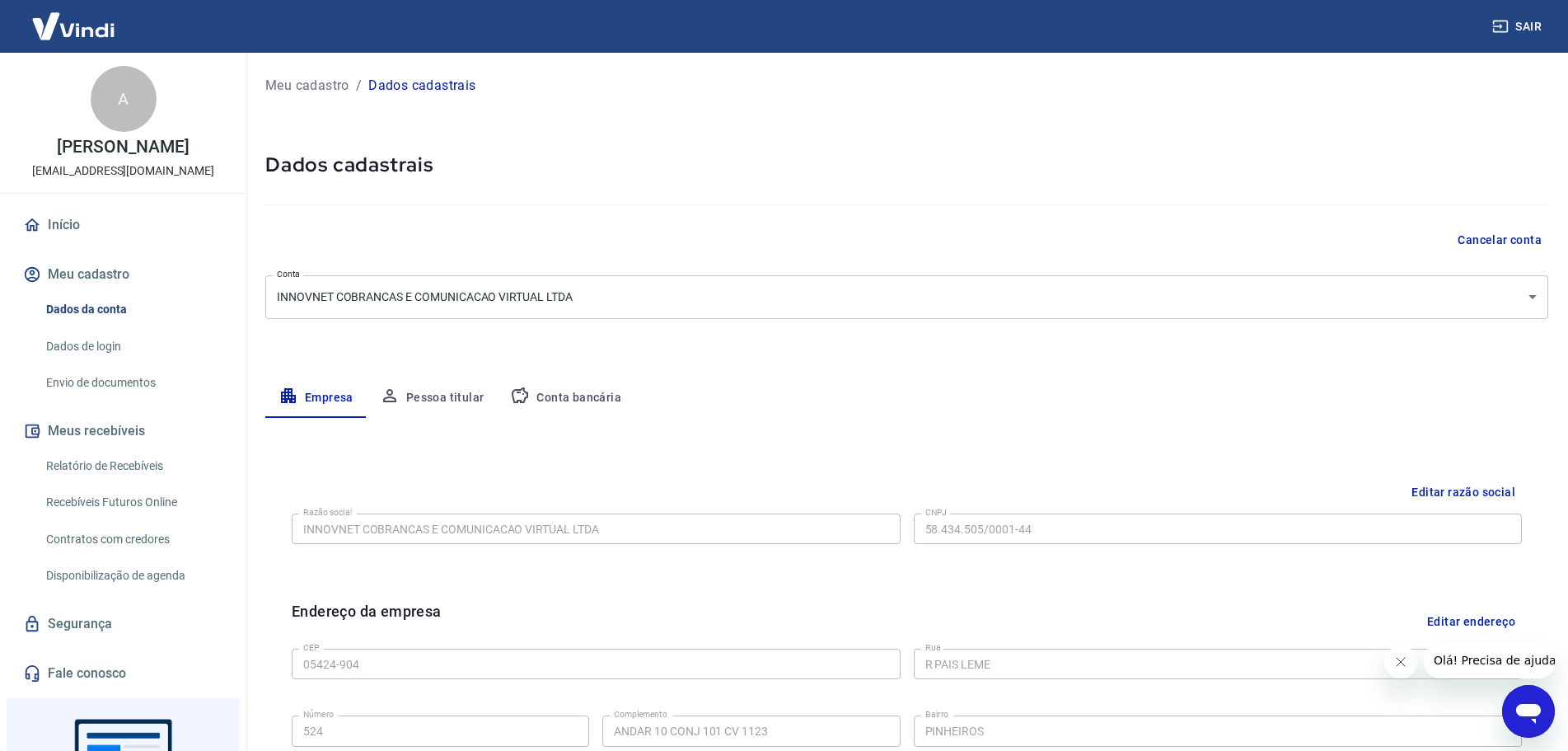
click at [442, 398] on button "Pessoa titular" at bounding box center [433, 398] width 131 height 40
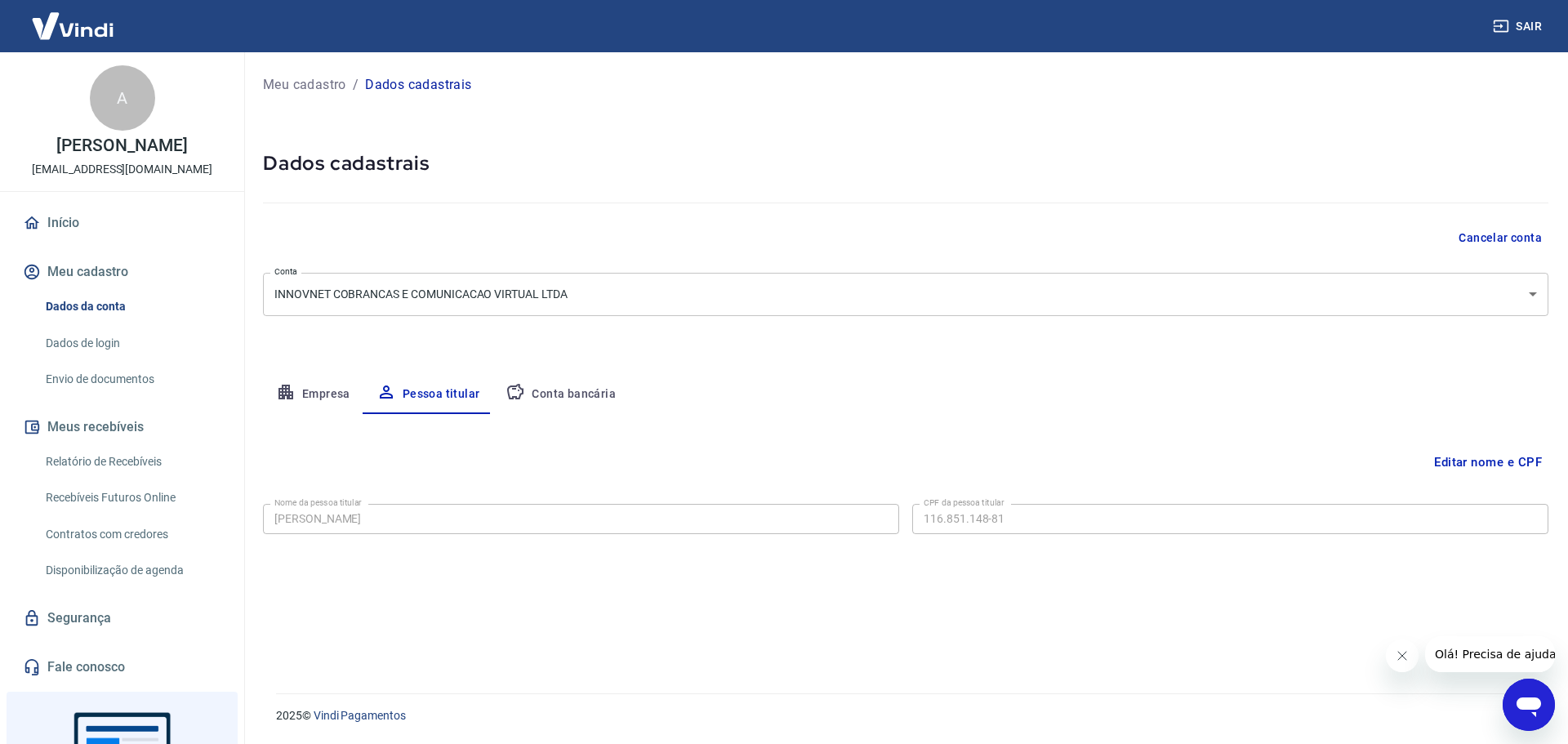
click at [570, 395] on button "Conta bancária" at bounding box center [560, 394] width 136 height 39
select select "1"
click at [438, 394] on button "Pessoa titular" at bounding box center [429, 394] width 130 height 39
click at [318, 389] on button "Empresa" at bounding box center [313, 394] width 101 height 39
select select "SP"
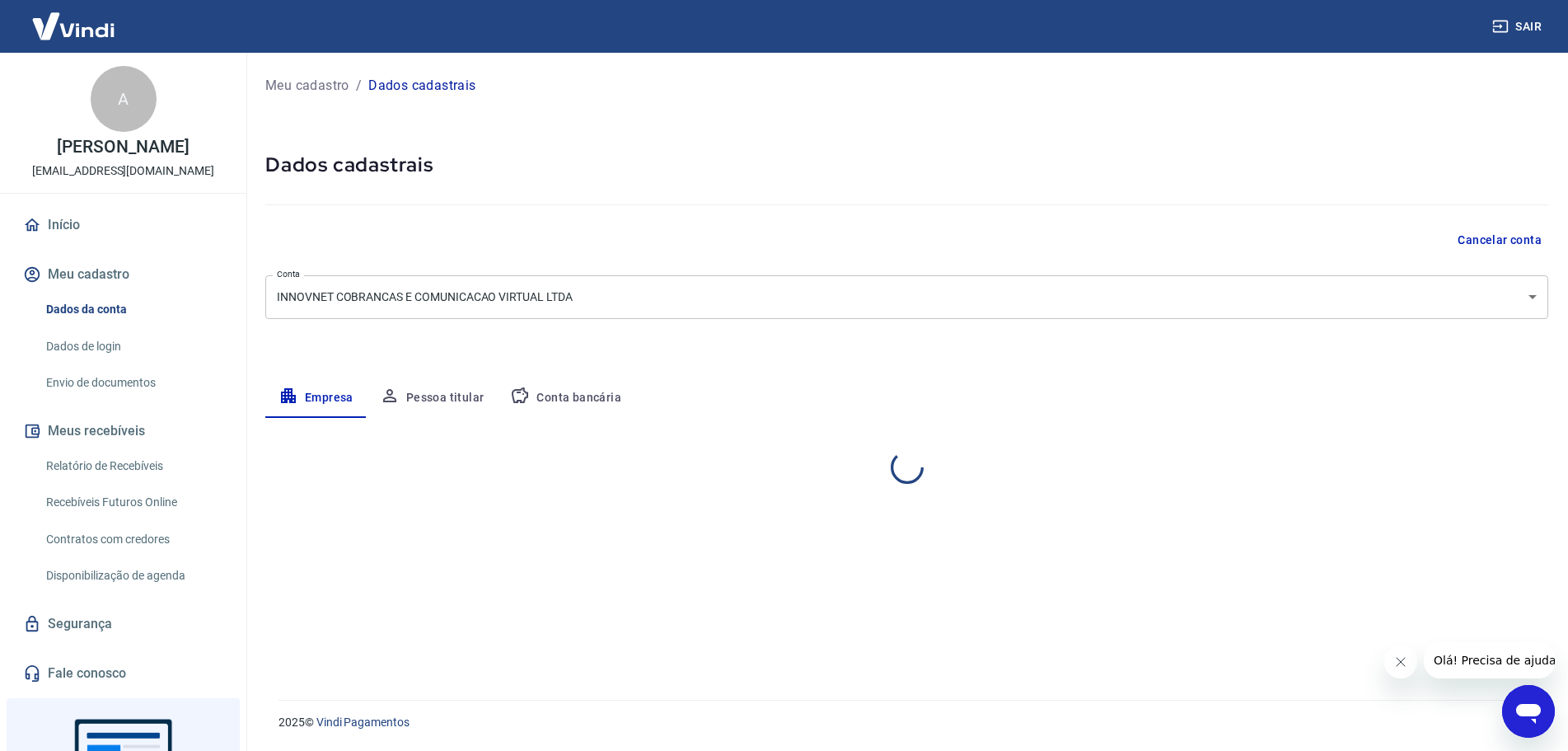
select select "business"
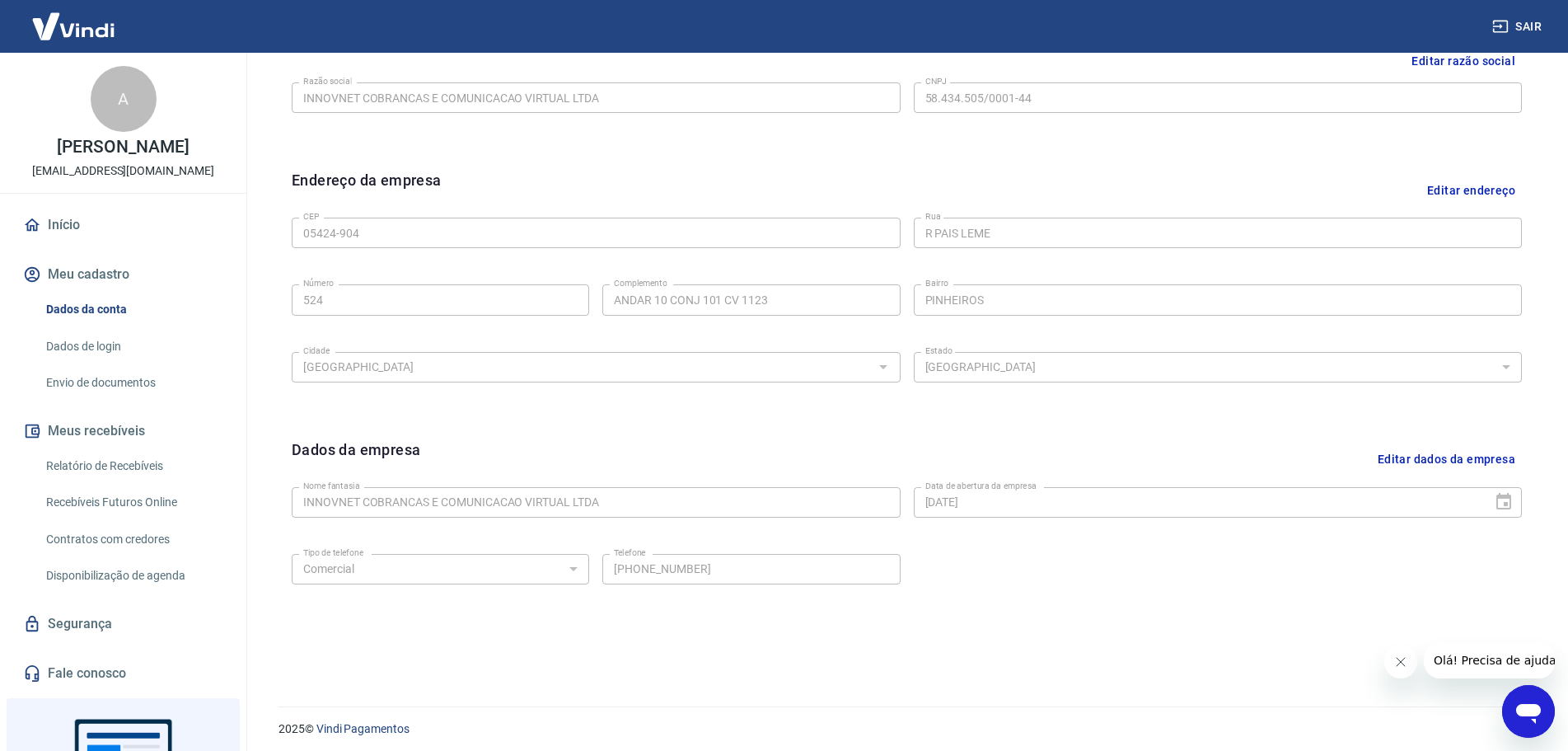
scroll to position [437, 0]
click at [75, 26] on img at bounding box center [73, 26] width 107 height 51
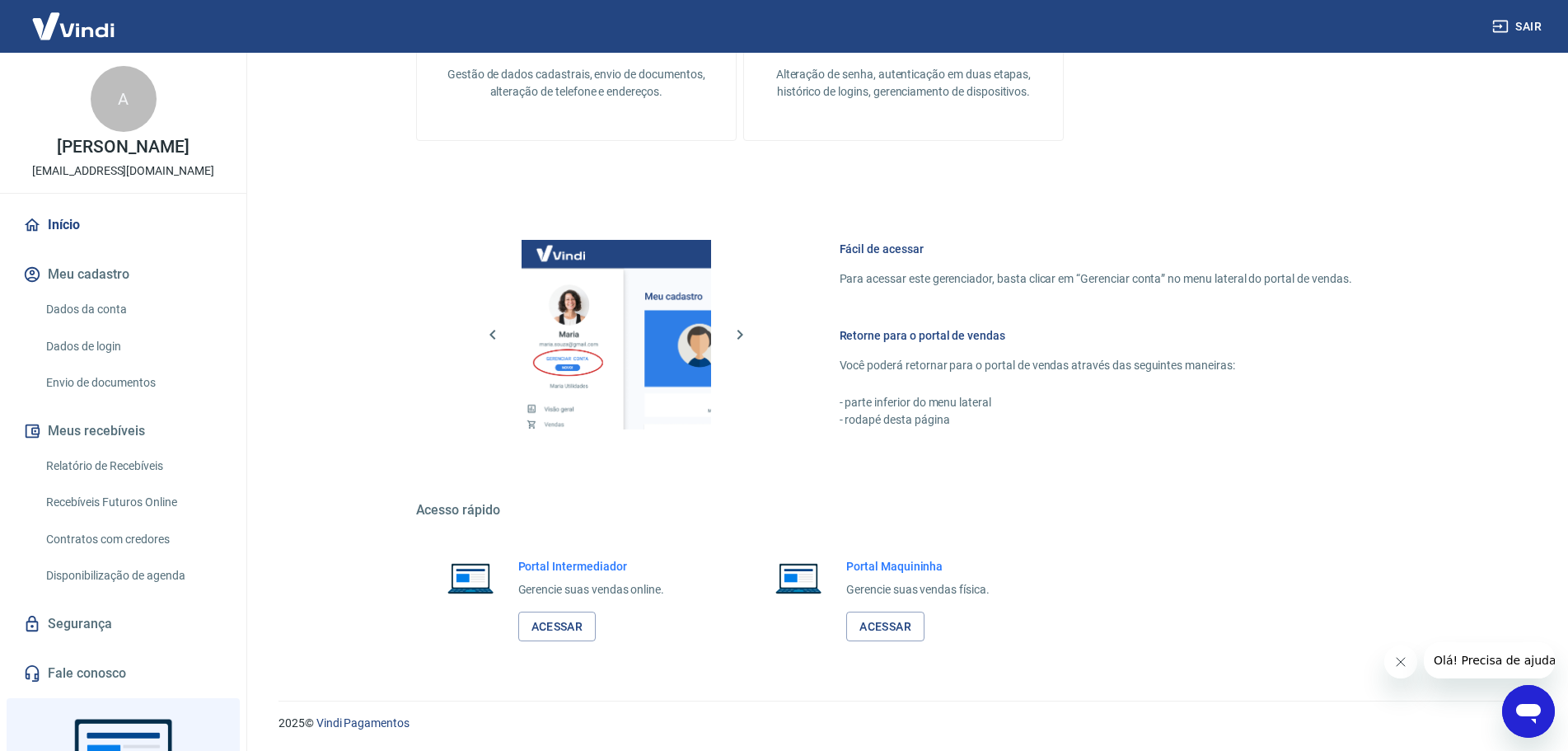
scroll to position [832, 0]
click at [82, 31] on img at bounding box center [73, 26] width 107 height 51
click at [146, 483] on link "Relatório de Recebíveis" at bounding box center [133, 466] width 187 height 34
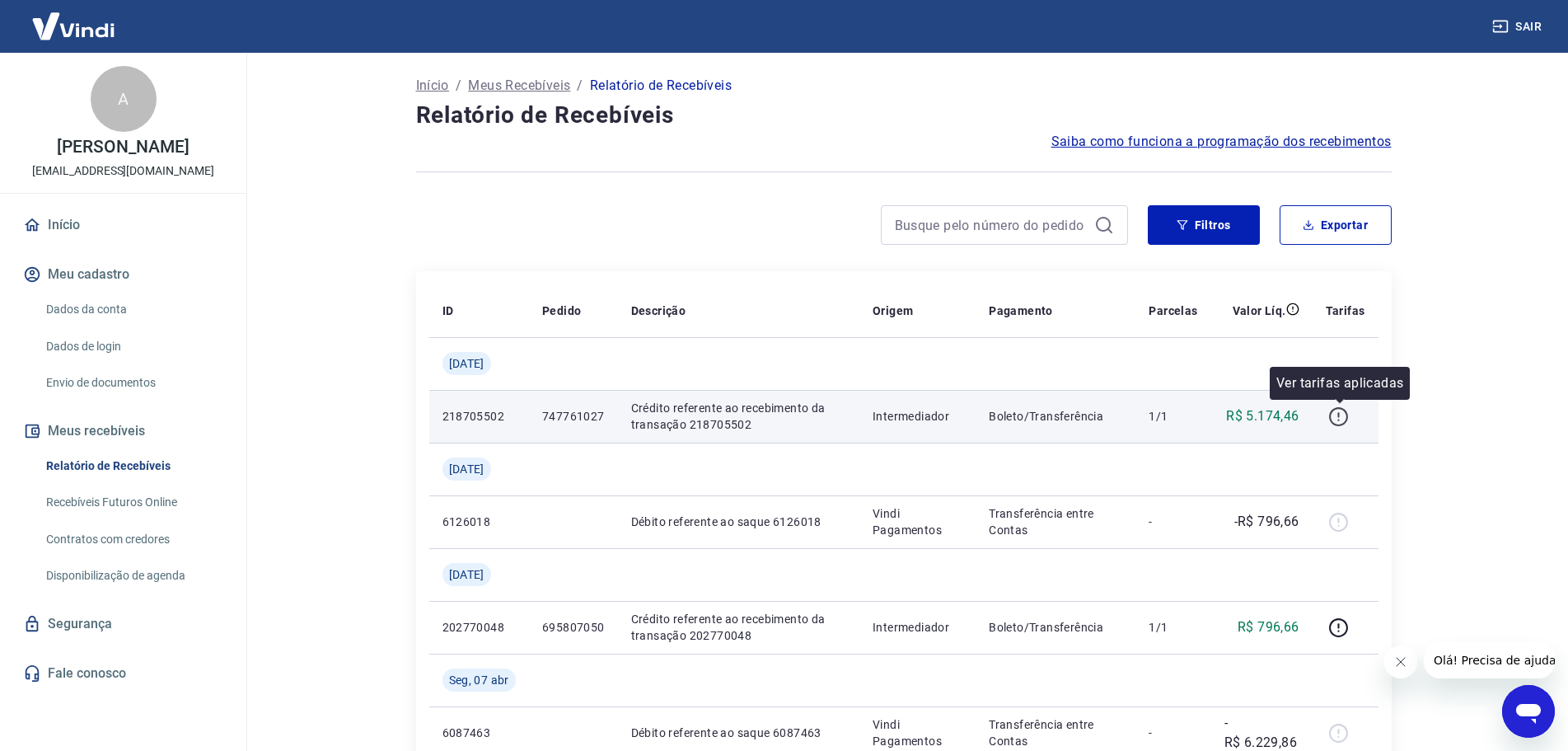
click at [1340, 417] on icon "button" at bounding box center [1339, 414] width 2 height 5
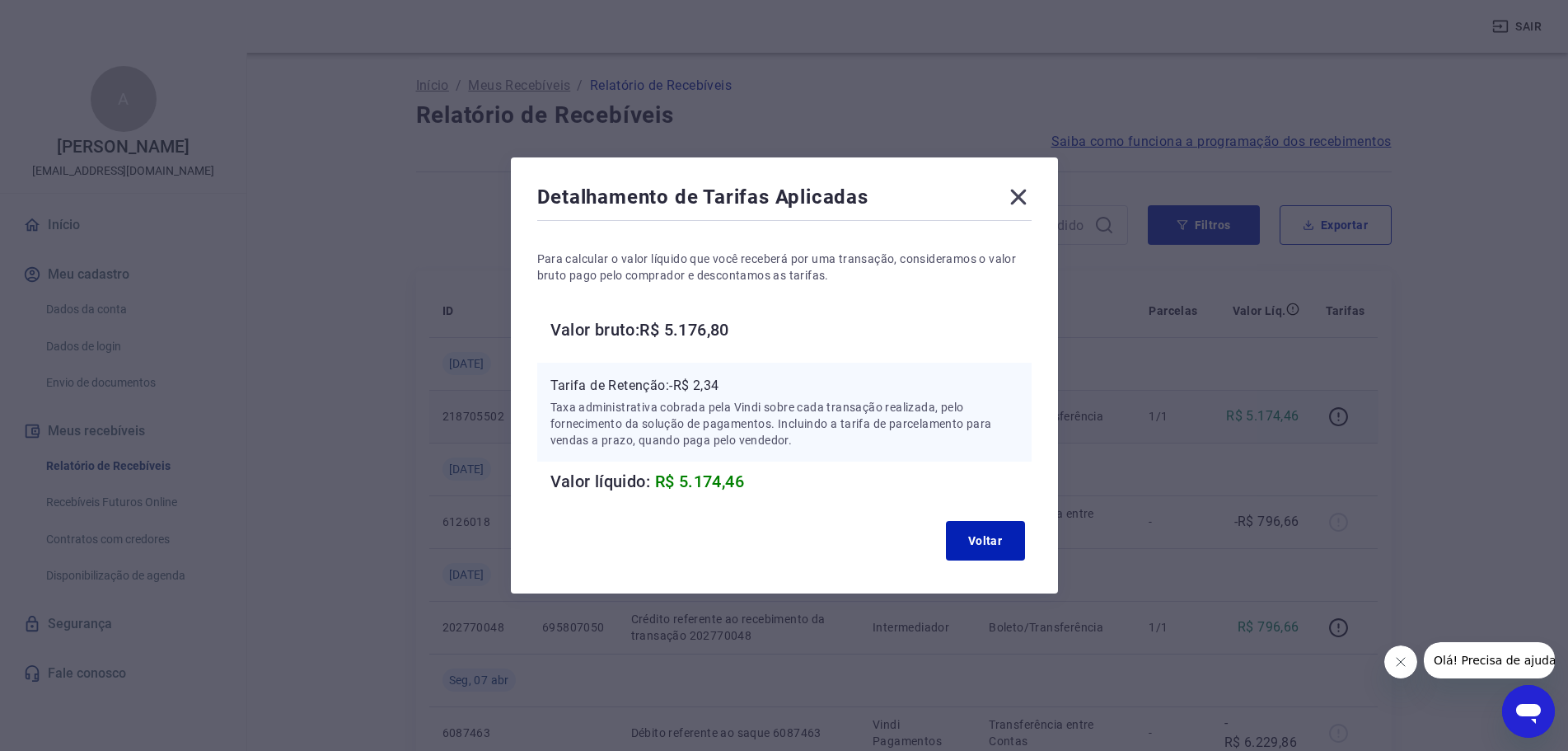
click at [382, 362] on div "Detalhamento de Tarifas Aplicadas Para calcular o valor líquido que você recebe…" at bounding box center [784, 376] width 1568 height 751
